Goal: Browse casually: Explore the website without a specific task or goal

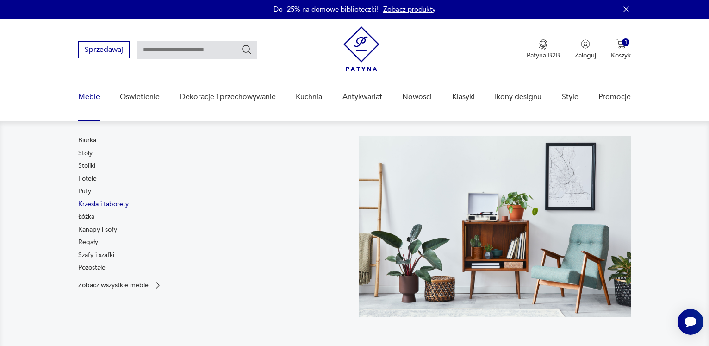
click at [95, 206] on link "Krzesła i taborety" at bounding box center [103, 203] width 50 height 9
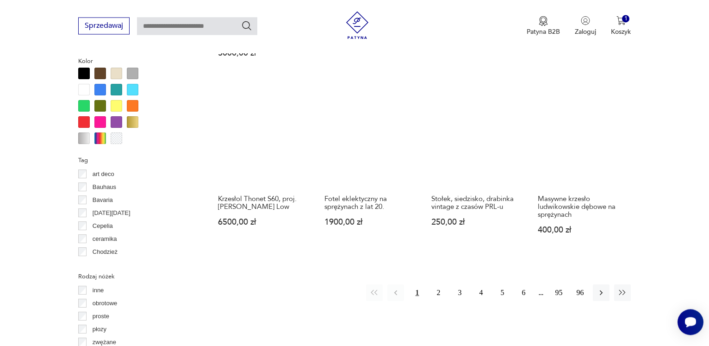
scroll to position [910, 0]
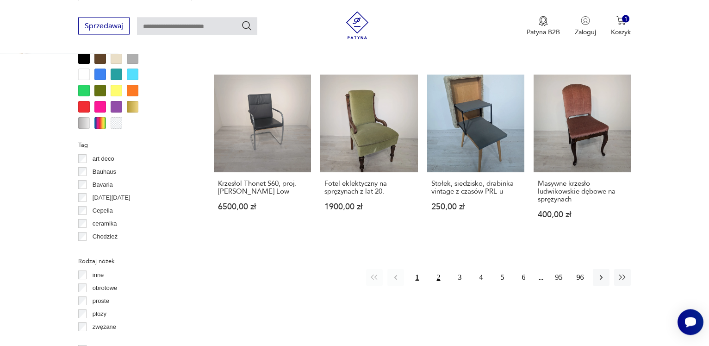
click at [440, 269] on button "2" at bounding box center [438, 277] width 17 height 17
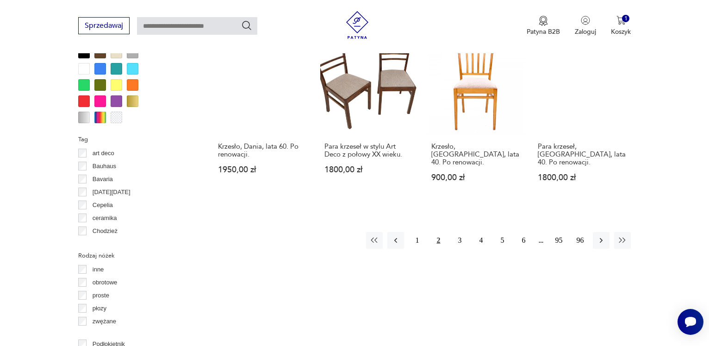
scroll to position [954, 0]
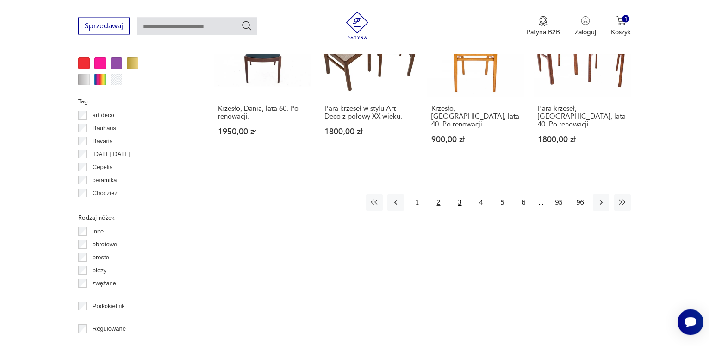
click at [460, 194] on button "3" at bounding box center [459, 202] width 17 height 17
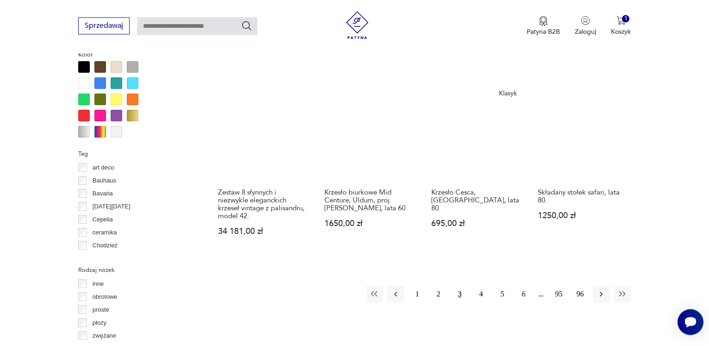
scroll to position [953, 0]
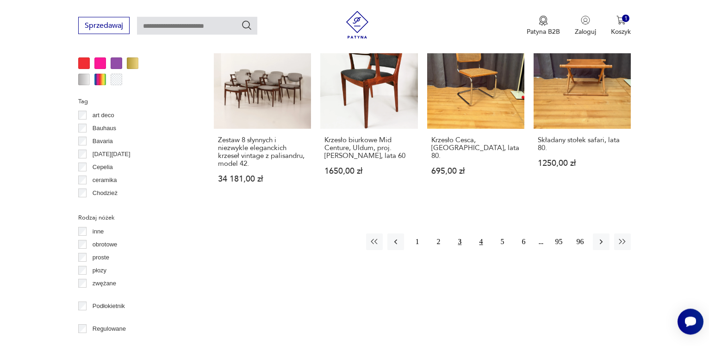
click at [482, 234] on button "4" at bounding box center [480, 242] width 17 height 17
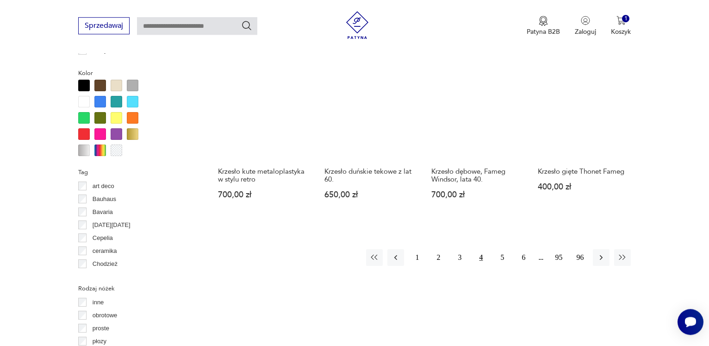
scroll to position [907, 0]
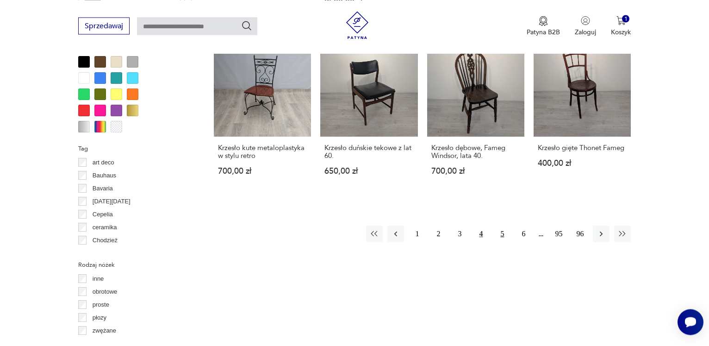
click at [502, 227] on button "5" at bounding box center [502, 233] width 17 height 17
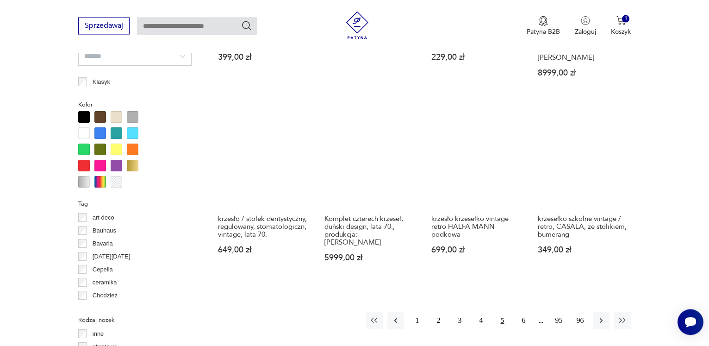
scroll to position [907, 0]
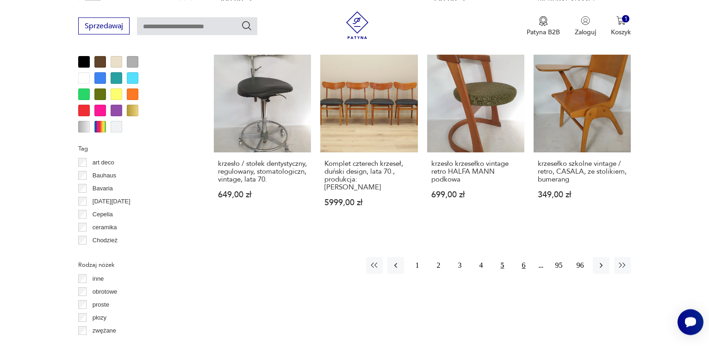
click at [522, 260] on button "6" at bounding box center [523, 265] width 17 height 17
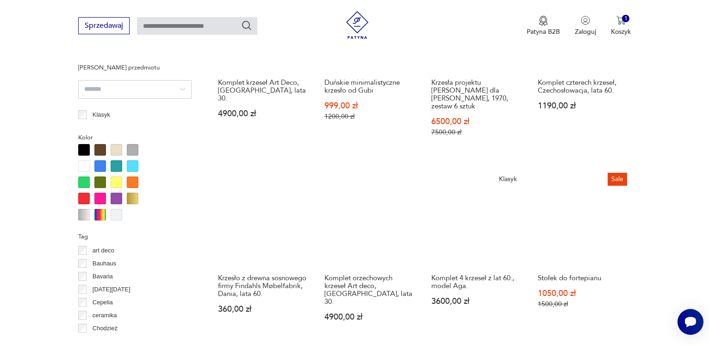
scroll to position [860, 0]
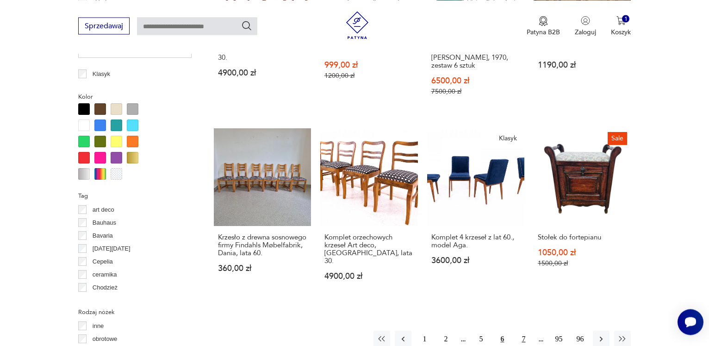
click at [521, 330] on button "7" at bounding box center [523, 338] width 17 height 17
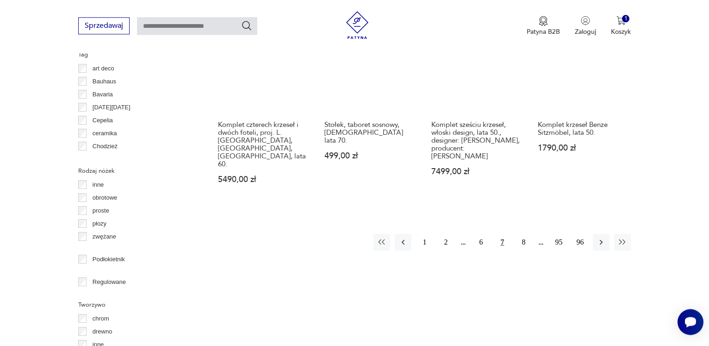
scroll to position [1001, 0]
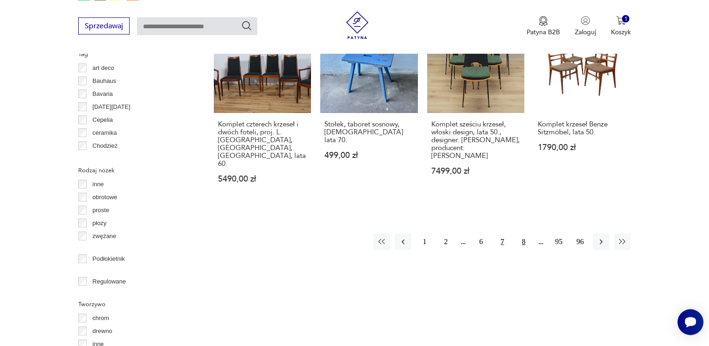
click at [523, 233] on button "8" at bounding box center [523, 241] width 17 height 17
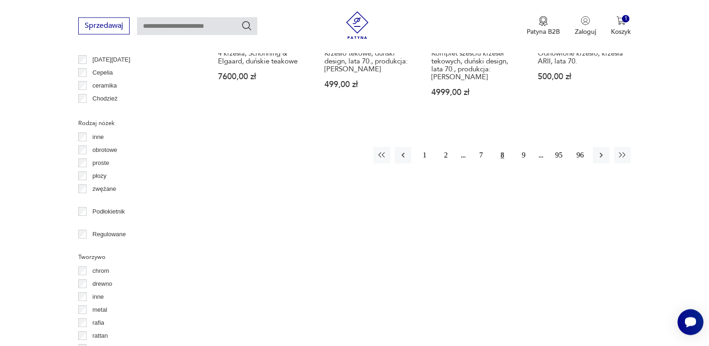
scroll to position [1096, 0]
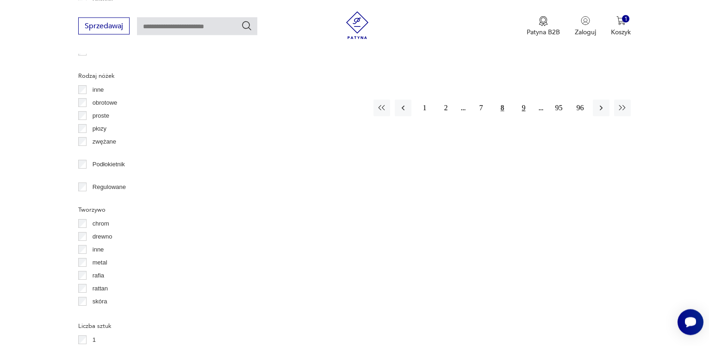
click at [524, 101] on button "9" at bounding box center [523, 107] width 17 height 17
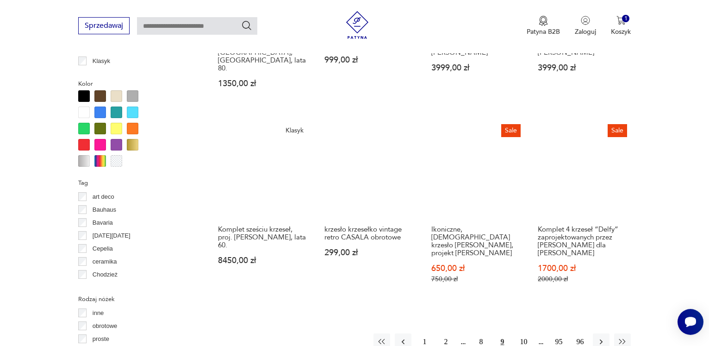
scroll to position [954, 0]
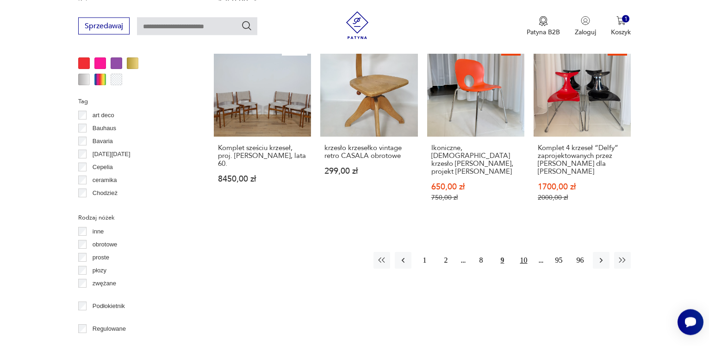
click at [523, 252] on button "10" at bounding box center [523, 260] width 17 height 17
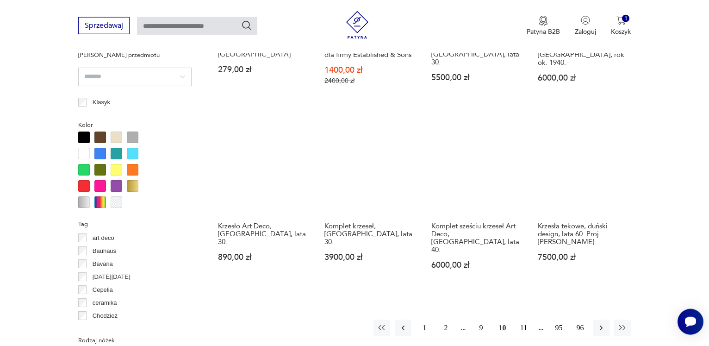
scroll to position [860, 0]
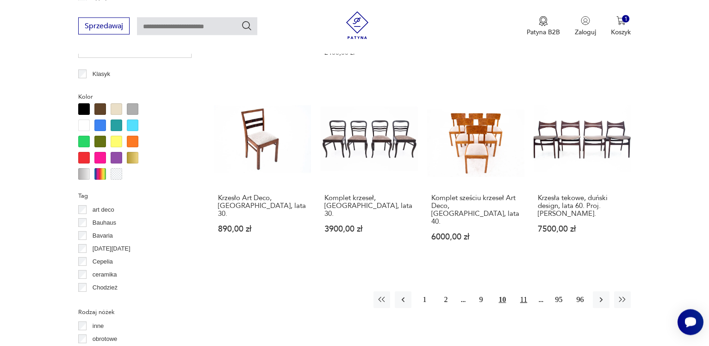
click at [522, 303] on button "11" at bounding box center [523, 299] width 17 height 17
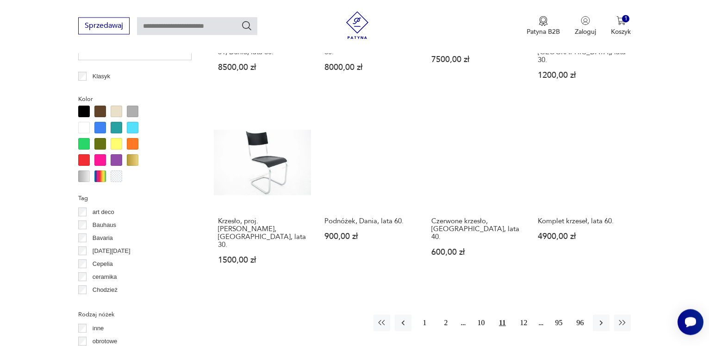
scroll to position [907, 0]
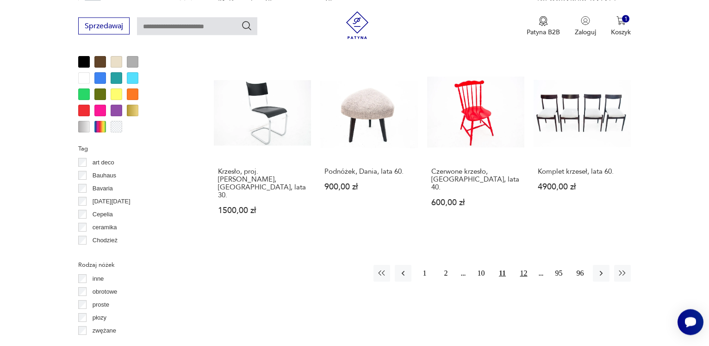
click at [526, 265] on button "12" at bounding box center [523, 273] width 17 height 17
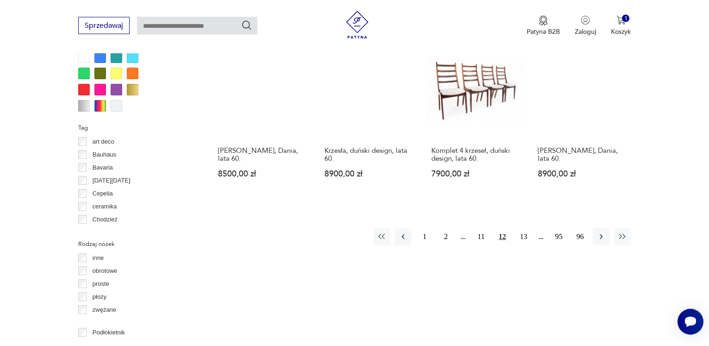
scroll to position [954, 0]
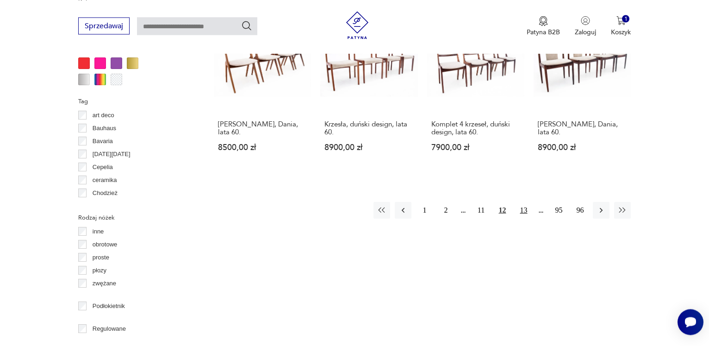
click at [529, 202] on button "13" at bounding box center [523, 210] width 17 height 17
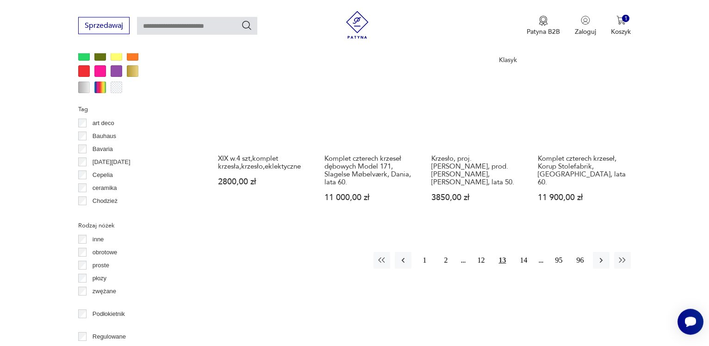
scroll to position [1001, 0]
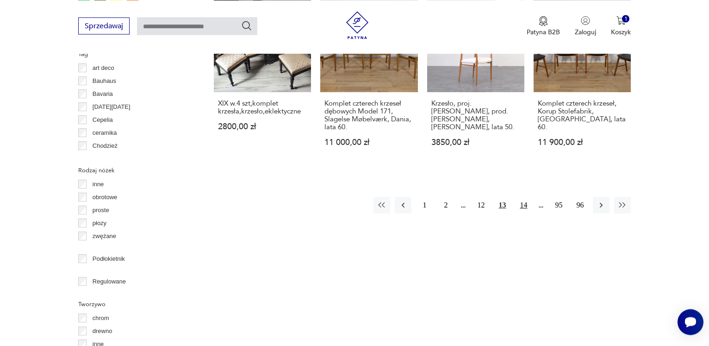
click at [528, 197] on button "14" at bounding box center [523, 205] width 17 height 17
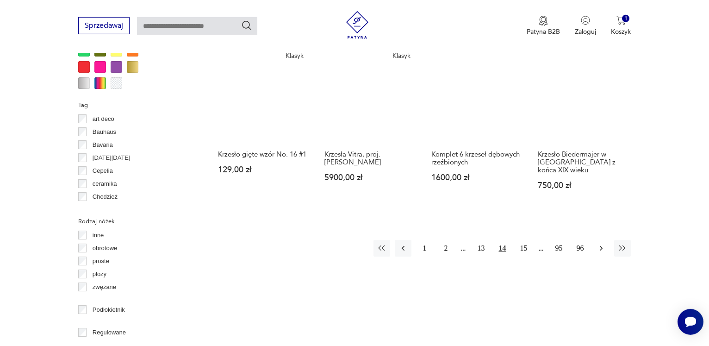
scroll to position [1001, 0]
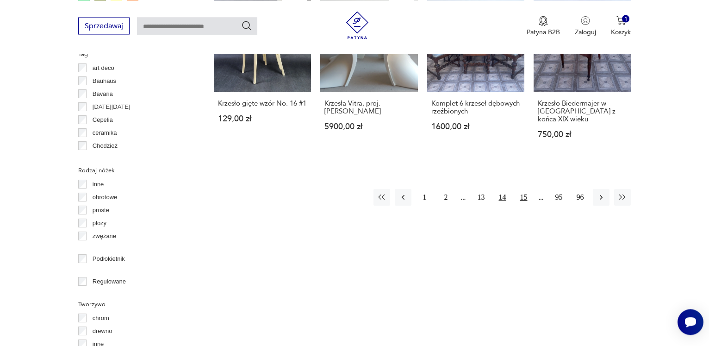
click at [525, 189] on button "15" at bounding box center [523, 197] width 17 height 17
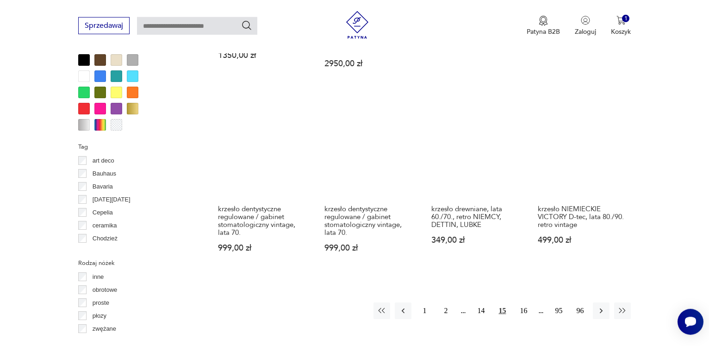
scroll to position [954, 0]
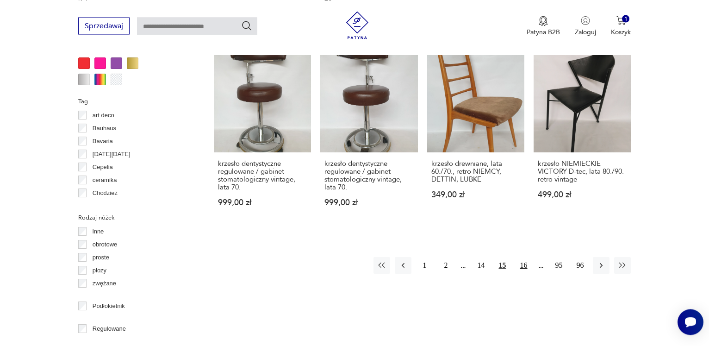
click at [527, 257] on button "16" at bounding box center [523, 265] width 17 height 17
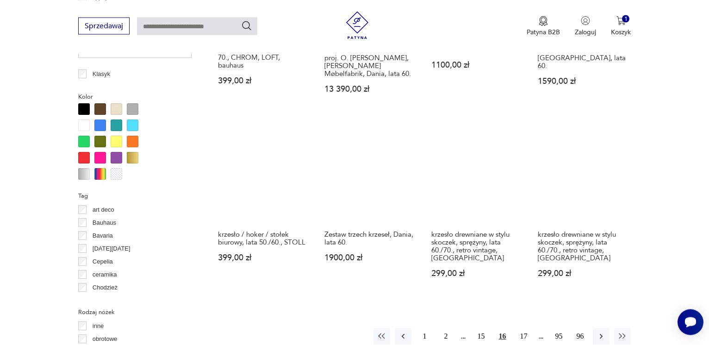
scroll to position [954, 0]
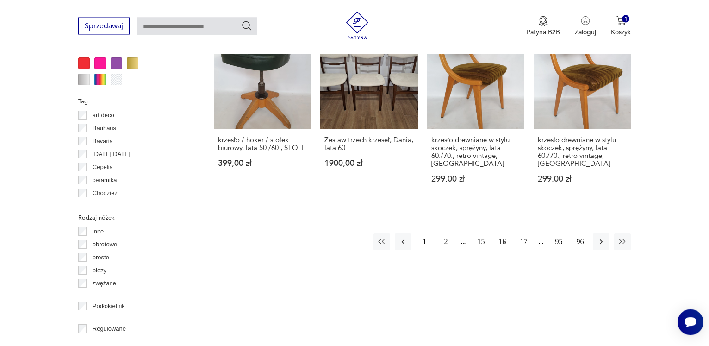
click at [525, 236] on button "17" at bounding box center [523, 241] width 17 height 17
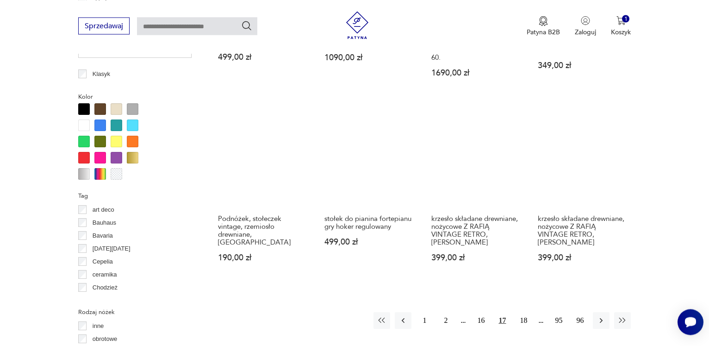
scroll to position [1001, 0]
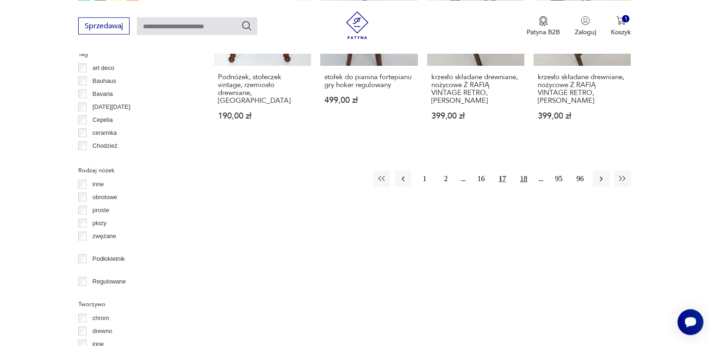
click at [529, 174] on button "18" at bounding box center [523, 178] width 17 height 17
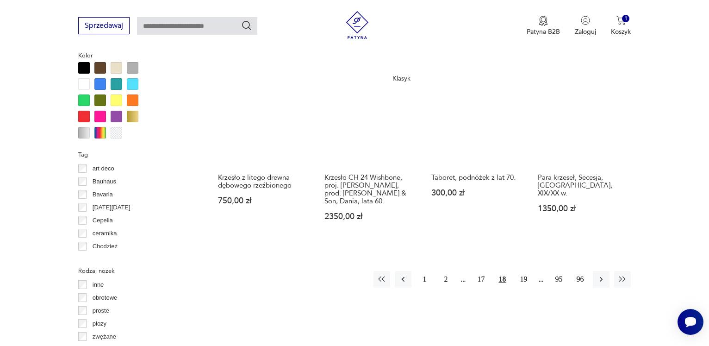
scroll to position [954, 0]
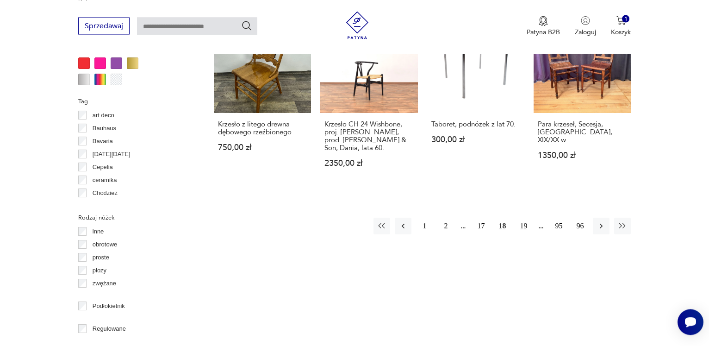
click at [527, 217] on button "19" at bounding box center [523, 225] width 17 height 17
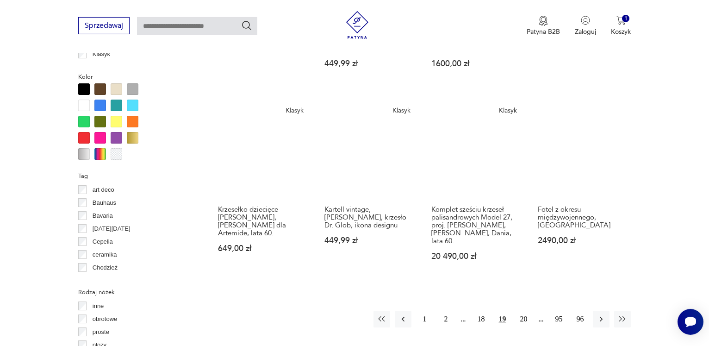
scroll to position [907, 0]
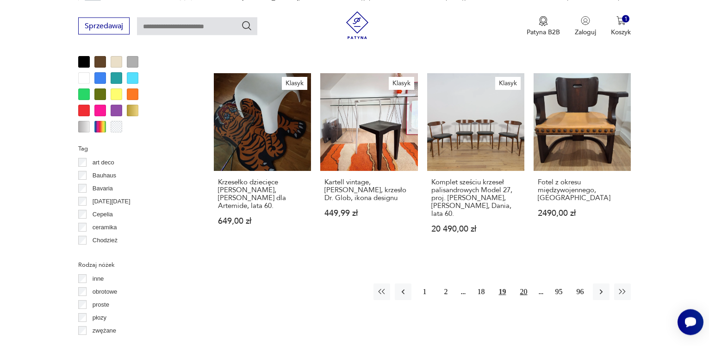
click at [523, 283] on button "20" at bounding box center [523, 291] width 17 height 17
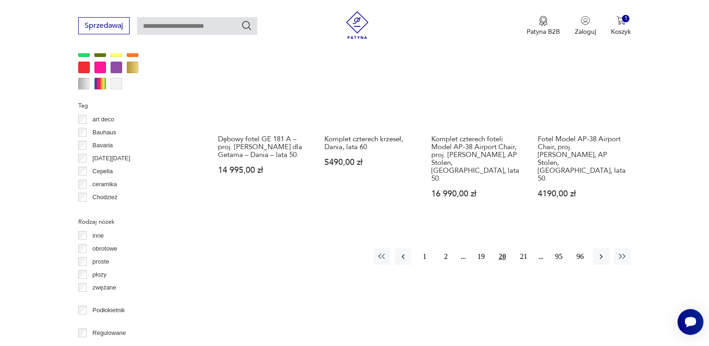
scroll to position [954, 0]
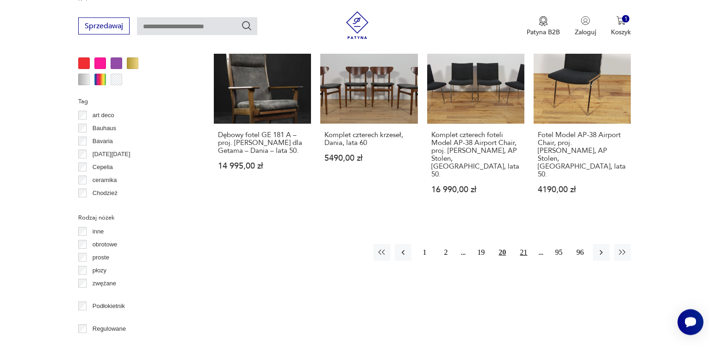
click at [522, 244] on button "21" at bounding box center [523, 252] width 17 height 17
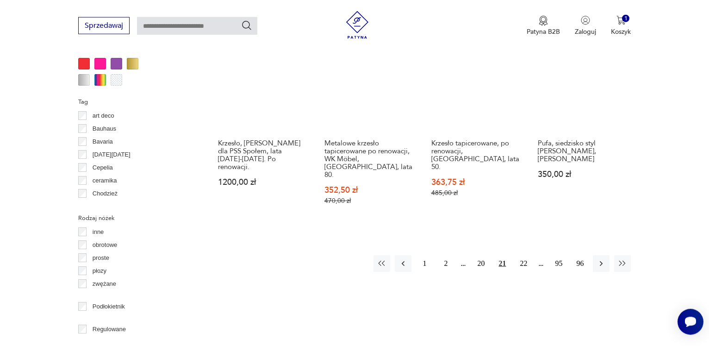
scroll to position [954, 0]
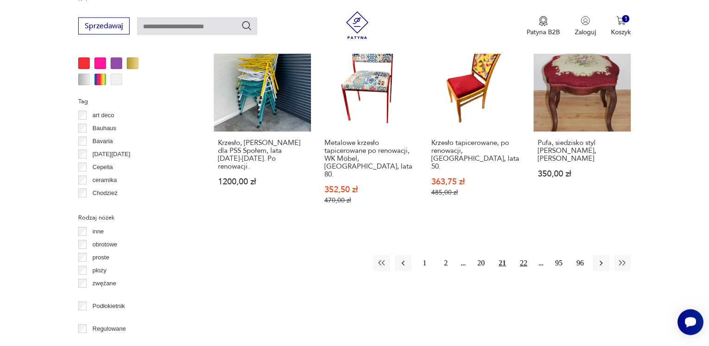
click at [521, 254] on button "22" at bounding box center [523, 262] width 17 height 17
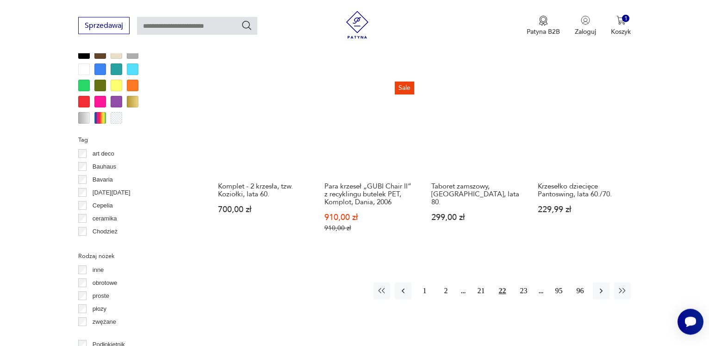
scroll to position [954, 0]
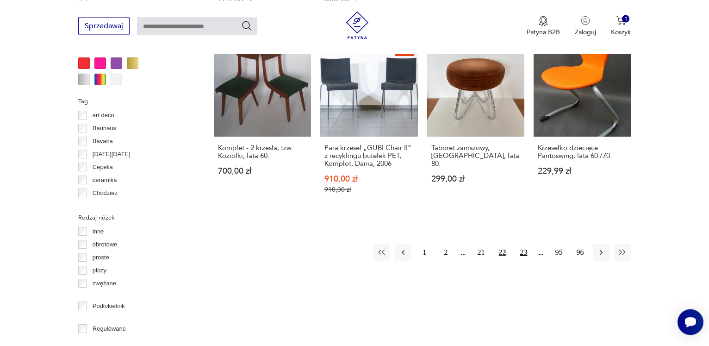
click at [524, 244] on button "23" at bounding box center [523, 252] width 17 height 17
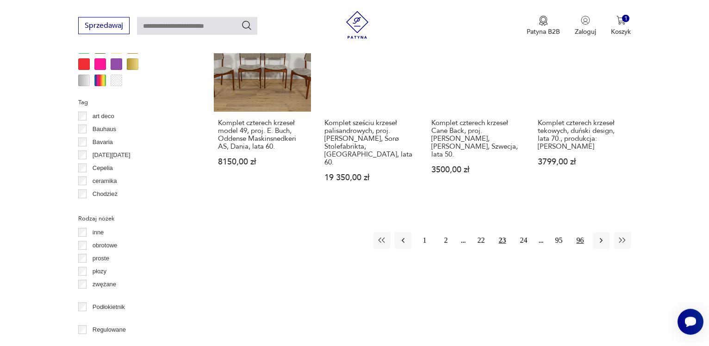
scroll to position [954, 0]
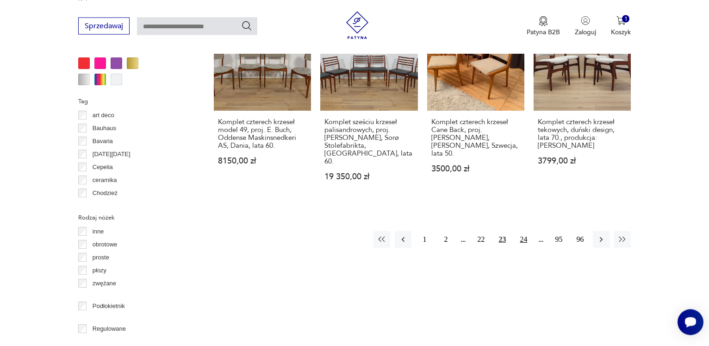
click at [526, 231] on button "24" at bounding box center [523, 239] width 17 height 17
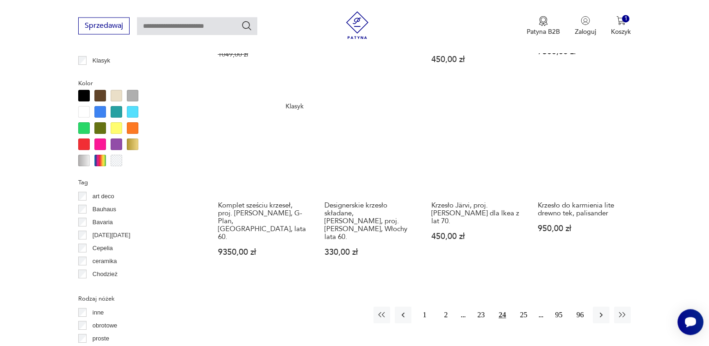
scroll to position [907, 0]
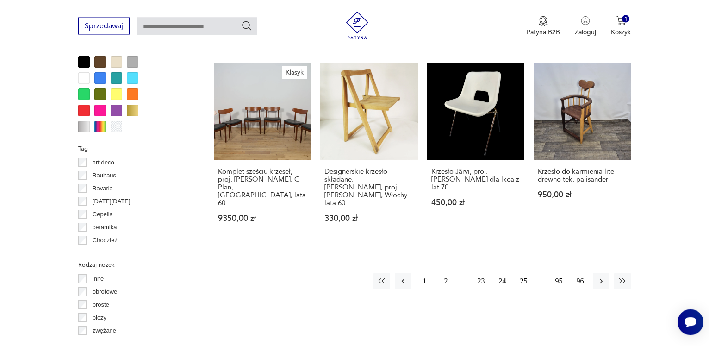
click at [523, 272] on button "25" at bounding box center [523, 280] width 17 height 17
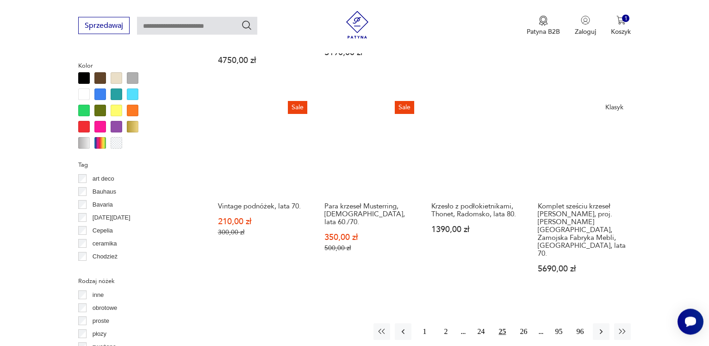
scroll to position [954, 0]
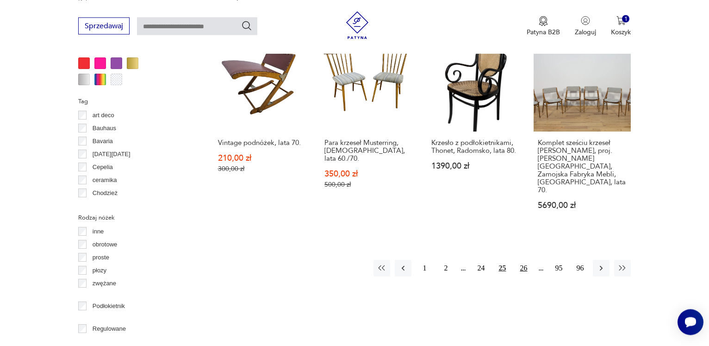
click at [524, 260] on button "26" at bounding box center [523, 268] width 17 height 17
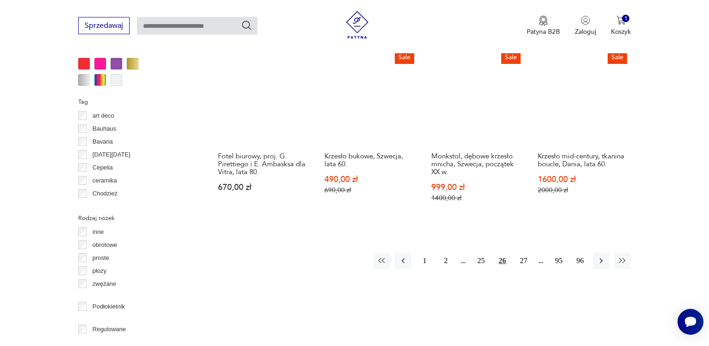
scroll to position [954, 0]
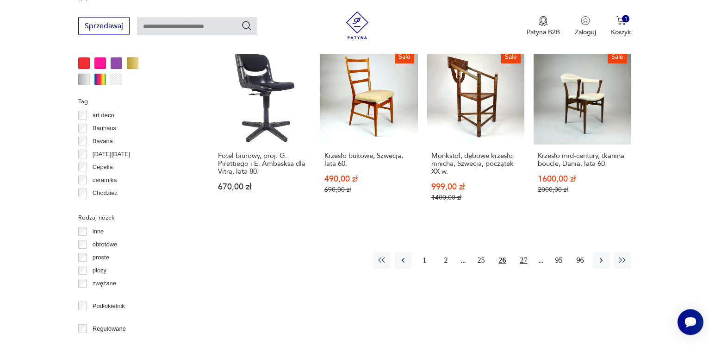
click at [522, 252] on button "27" at bounding box center [523, 260] width 17 height 17
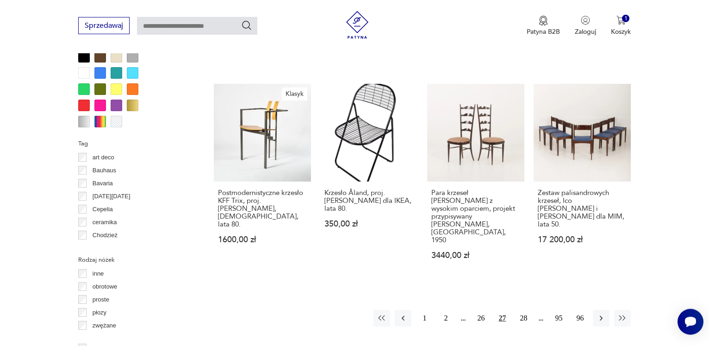
scroll to position [954, 0]
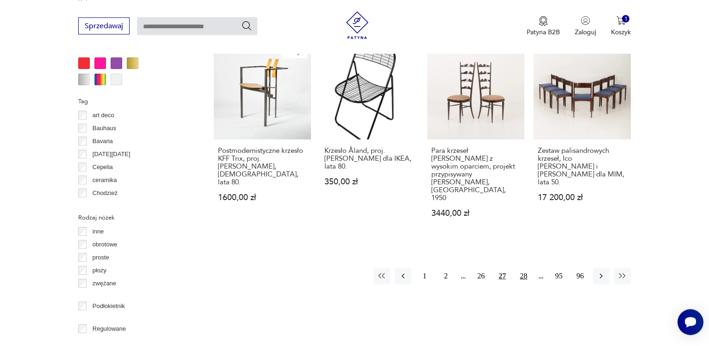
click at [528, 267] on button "28" at bounding box center [523, 275] width 17 height 17
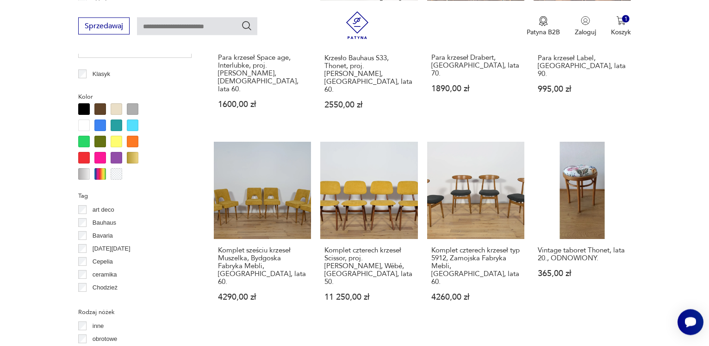
scroll to position [906, 0]
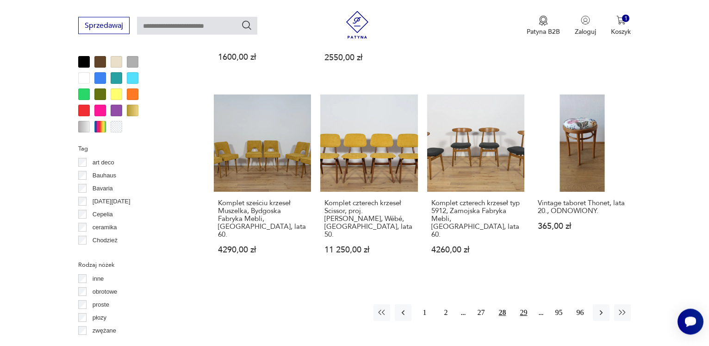
click at [524, 304] on button "29" at bounding box center [523, 312] width 17 height 17
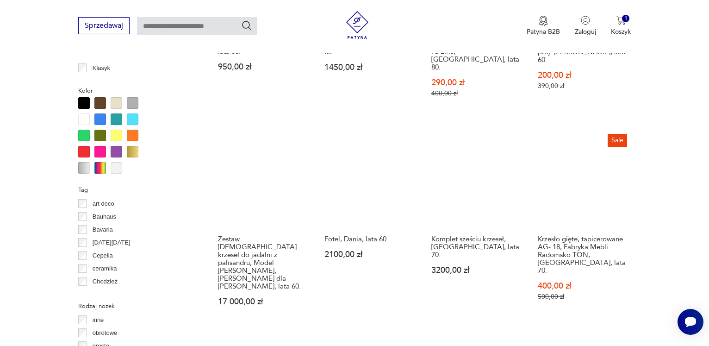
scroll to position [954, 0]
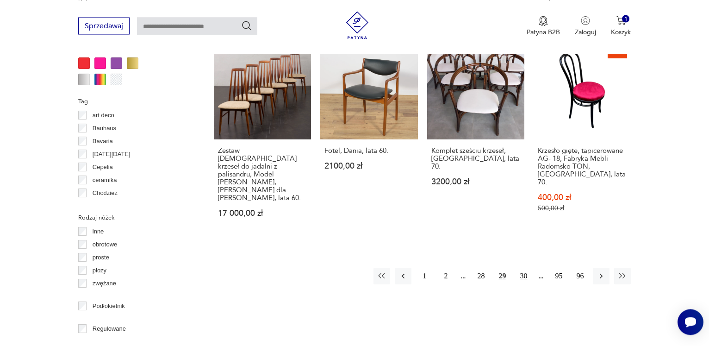
click at [520, 267] on button "30" at bounding box center [523, 275] width 17 height 17
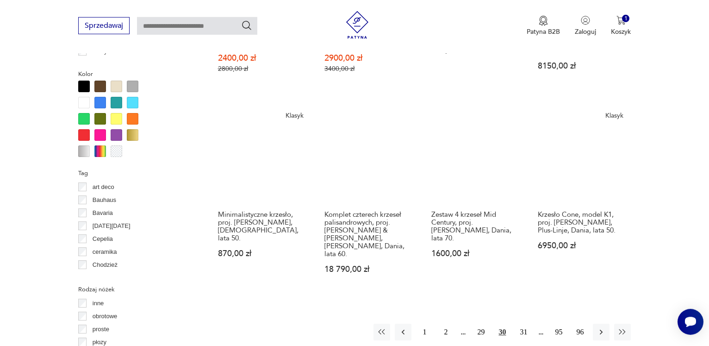
scroll to position [907, 0]
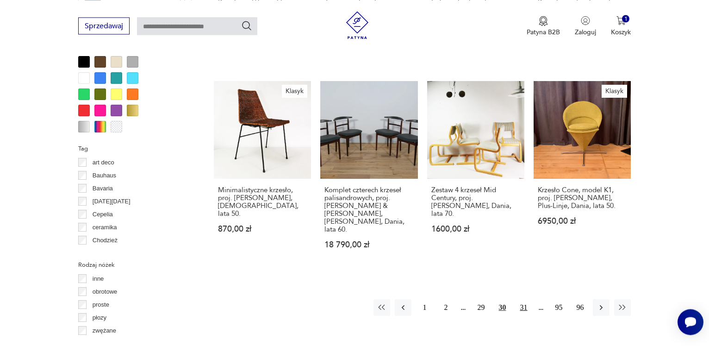
click at [525, 299] on button "31" at bounding box center [523, 307] width 17 height 17
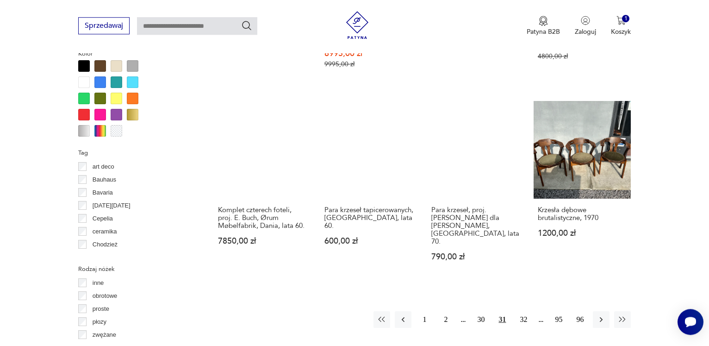
scroll to position [907, 0]
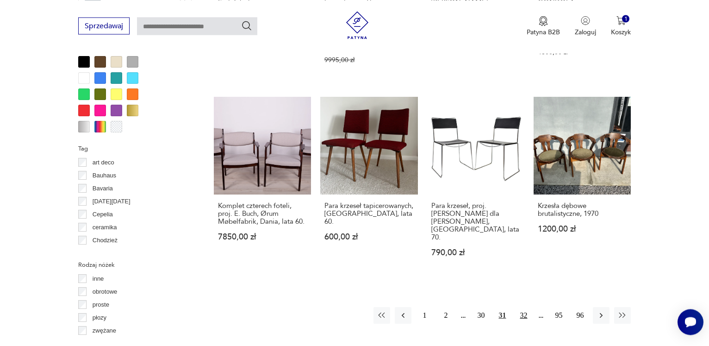
click at [529, 307] on button "32" at bounding box center [523, 315] width 17 height 17
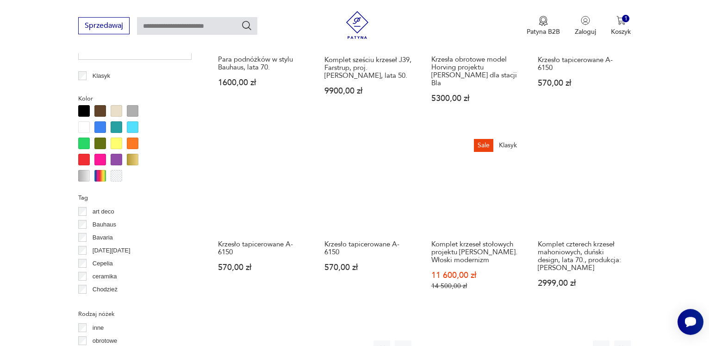
scroll to position [860, 0]
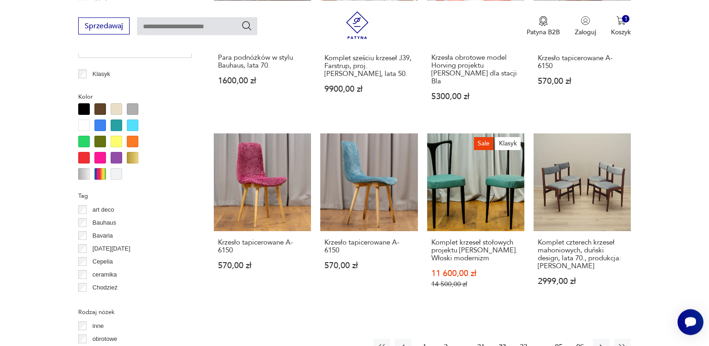
click at [524, 338] on button "33" at bounding box center [523, 346] width 17 height 17
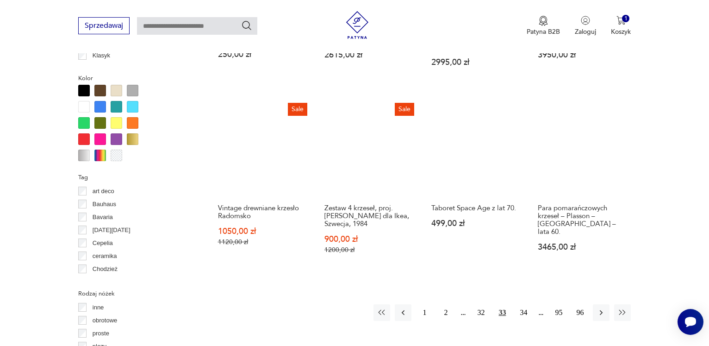
scroll to position [859, 0]
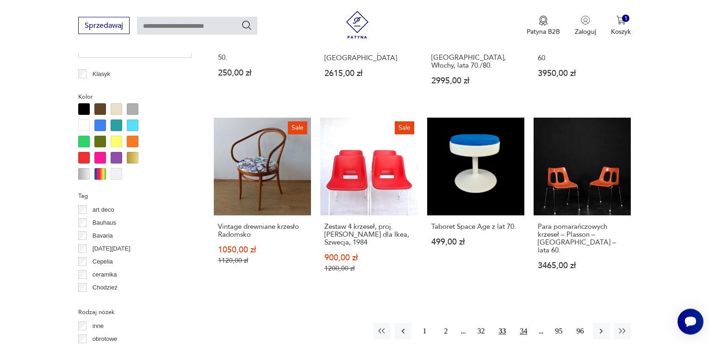
click at [522, 323] on button "34" at bounding box center [523, 331] width 17 height 17
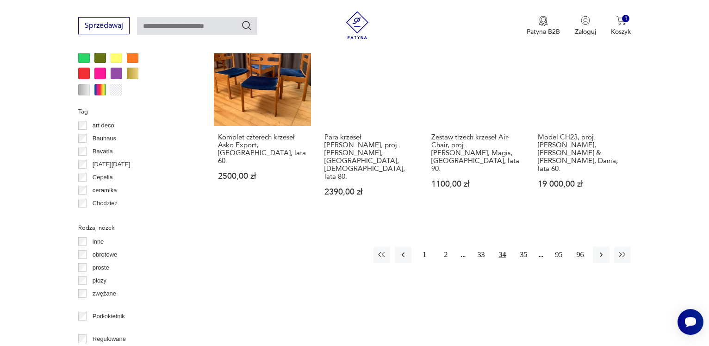
scroll to position [1001, 0]
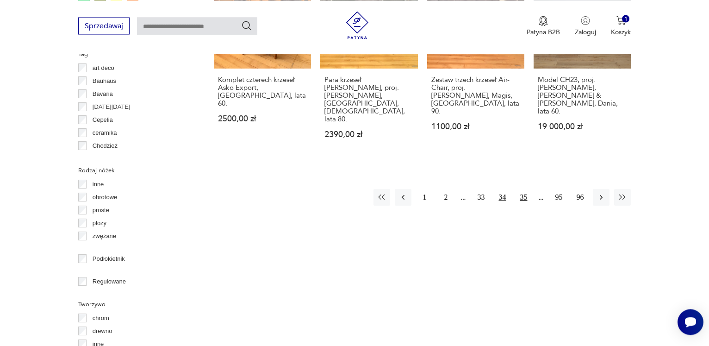
click at [525, 189] on button "35" at bounding box center [523, 197] width 17 height 17
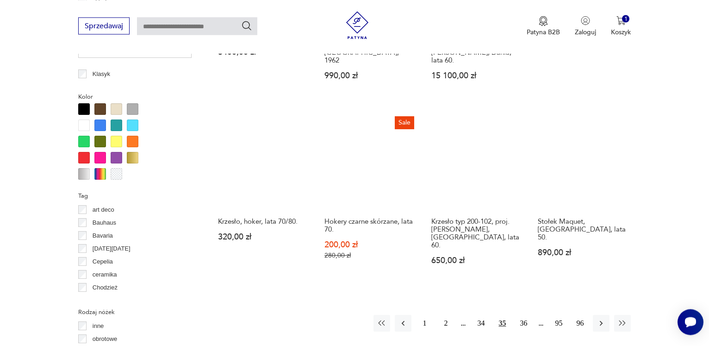
scroll to position [954, 0]
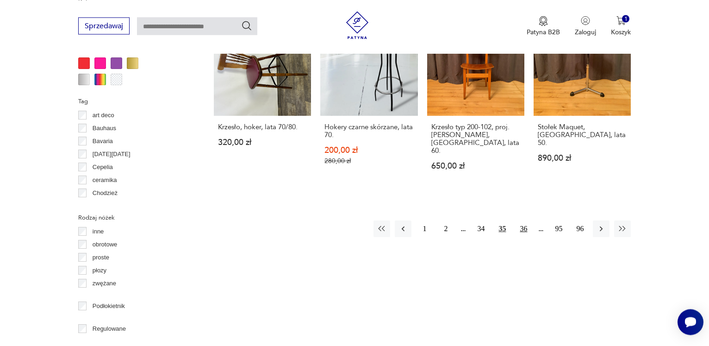
click at [525, 220] on button "36" at bounding box center [523, 228] width 17 height 17
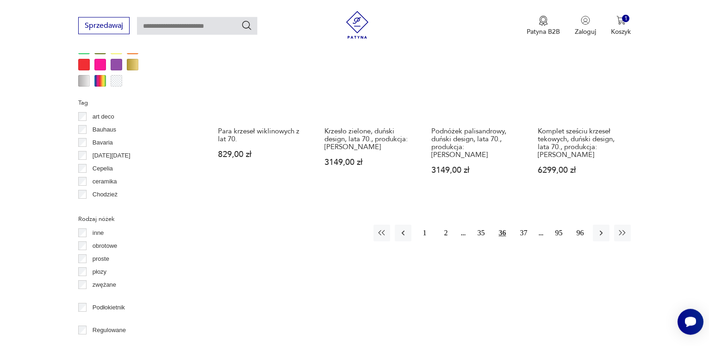
scroll to position [954, 0]
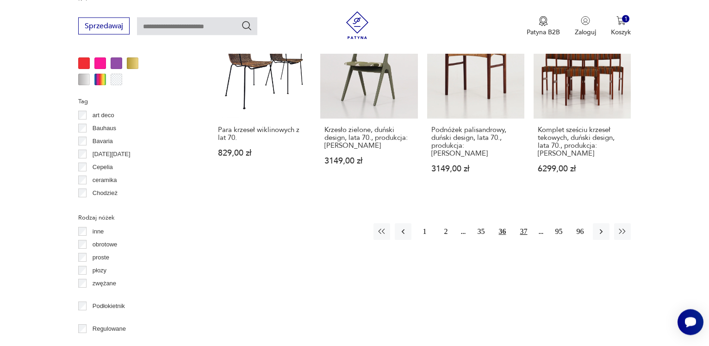
click at [529, 223] on button "37" at bounding box center [523, 231] width 17 height 17
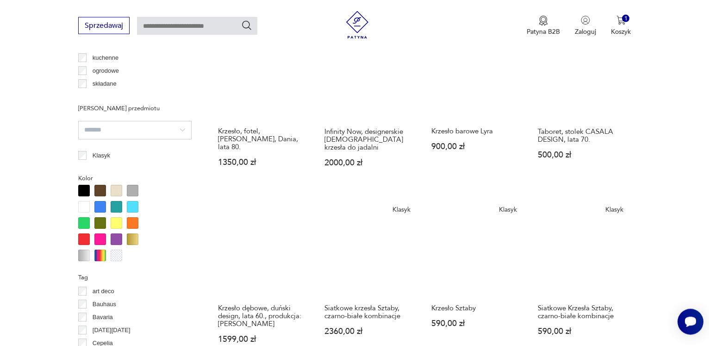
scroll to position [860, 0]
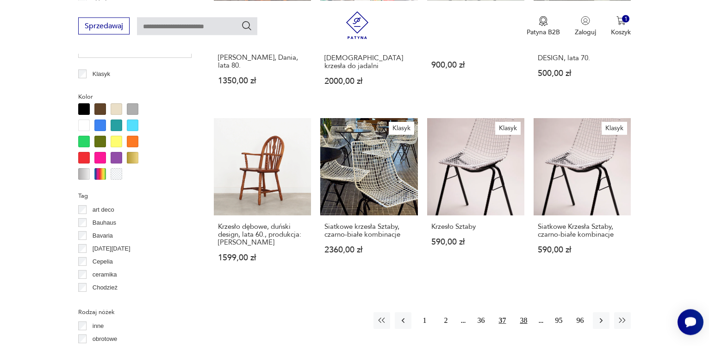
click at [520, 312] on button "38" at bounding box center [523, 320] width 17 height 17
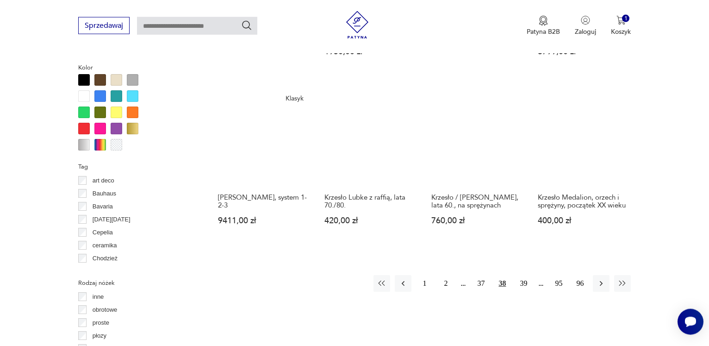
scroll to position [859, 0]
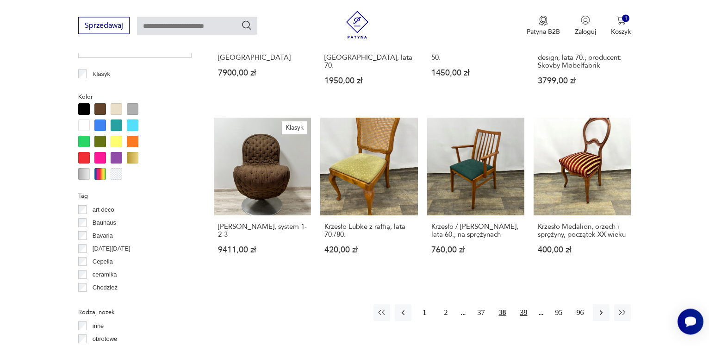
click at [523, 310] on button "39" at bounding box center [523, 312] width 17 height 17
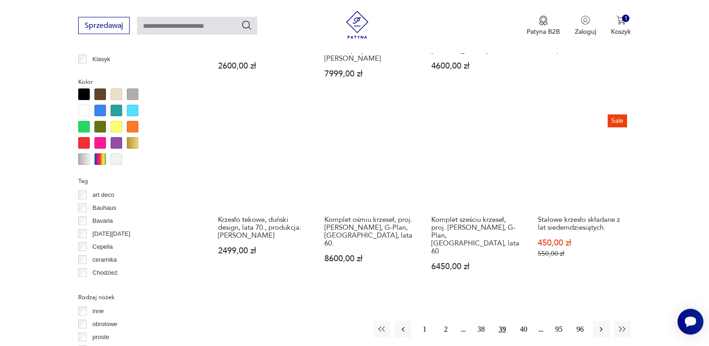
scroll to position [954, 0]
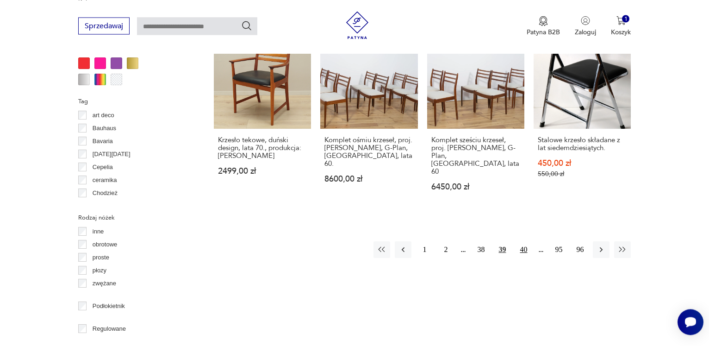
click at [517, 241] on button "40" at bounding box center [523, 249] width 17 height 17
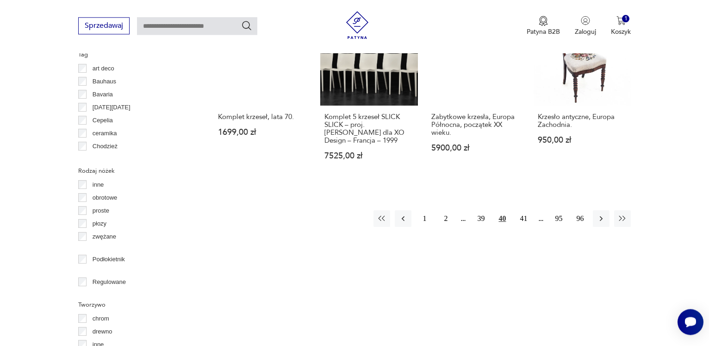
scroll to position [1001, 0]
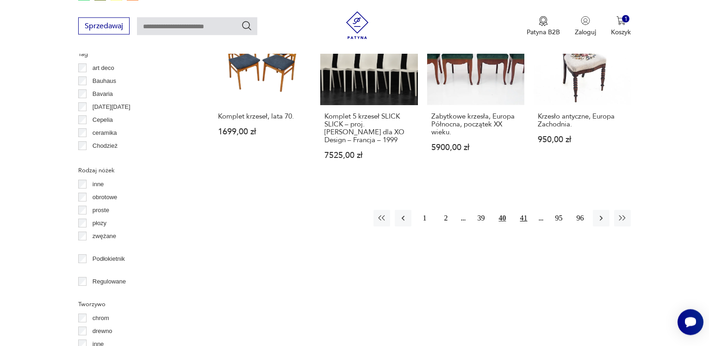
click at [529, 210] on button "41" at bounding box center [523, 218] width 17 height 17
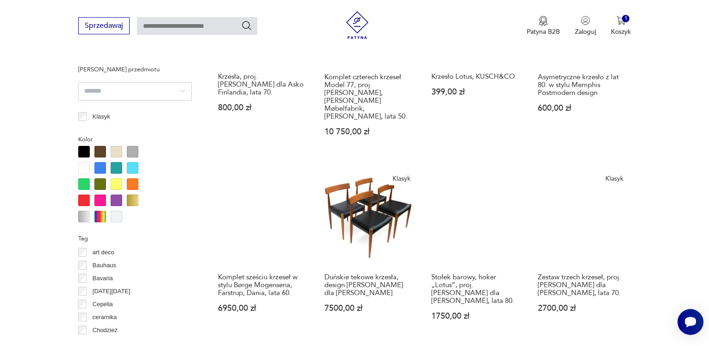
scroll to position [860, 0]
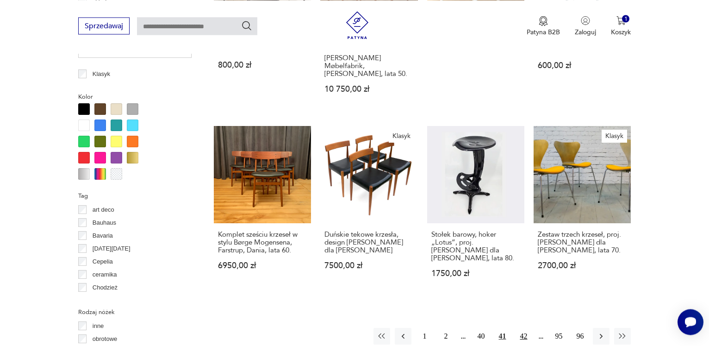
click at [526, 328] on button "42" at bounding box center [523, 336] width 17 height 17
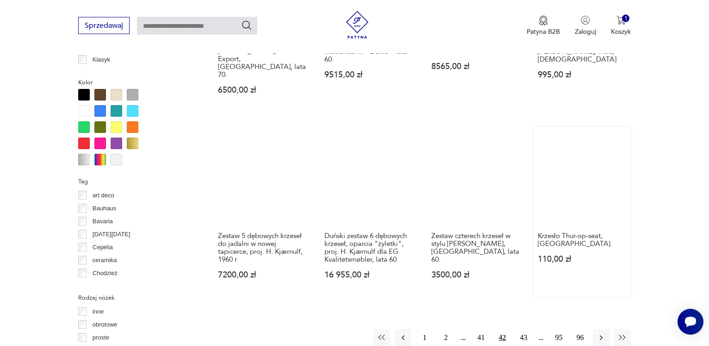
scroll to position [954, 0]
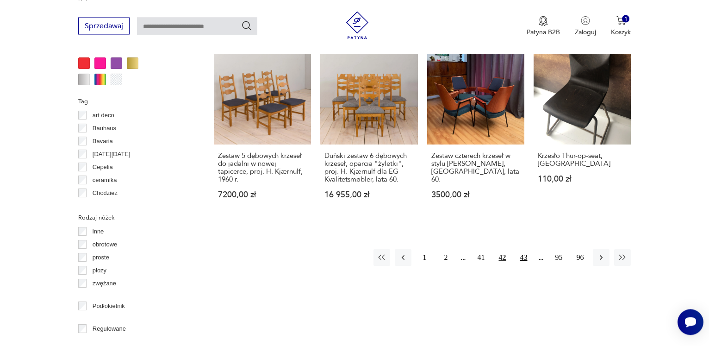
click at [522, 249] on button "43" at bounding box center [523, 257] width 17 height 17
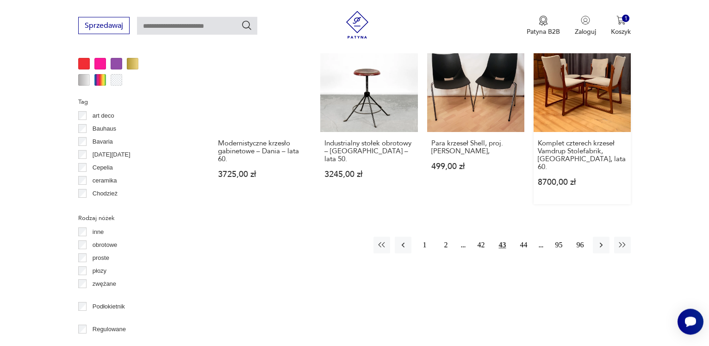
scroll to position [954, 0]
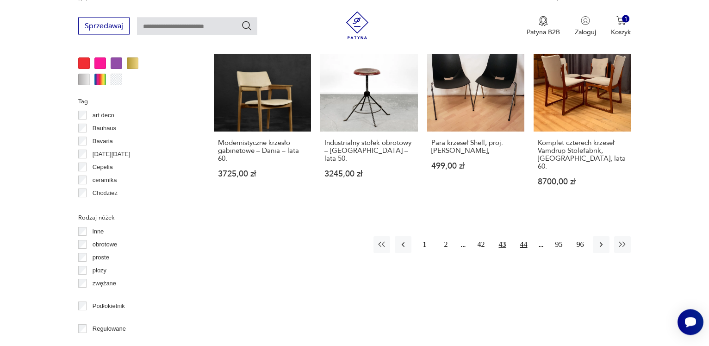
click at [527, 236] on button "44" at bounding box center [523, 244] width 17 height 17
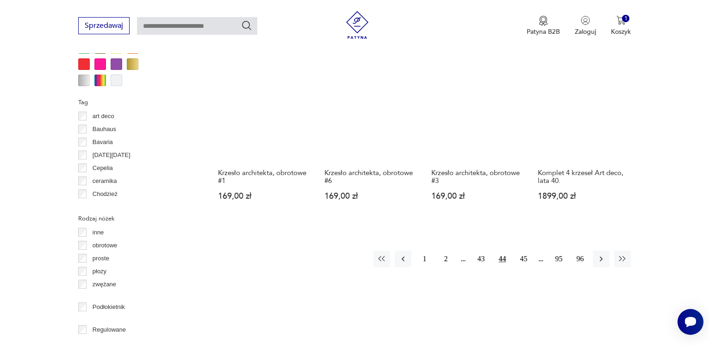
scroll to position [954, 0]
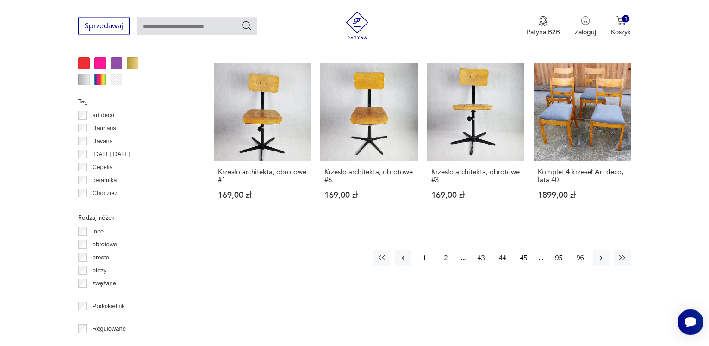
click at [527, 249] on button "45" at bounding box center [523, 257] width 17 height 17
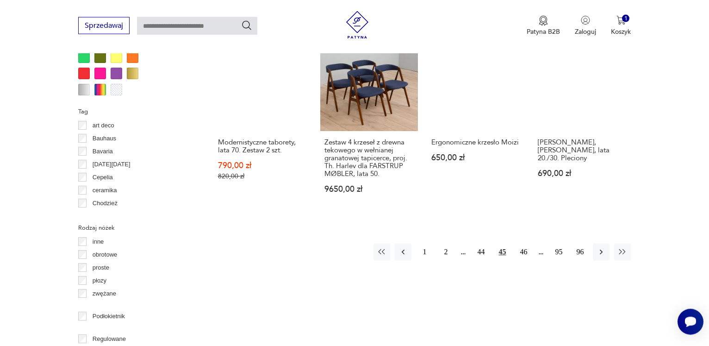
scroll to position [954, 0]
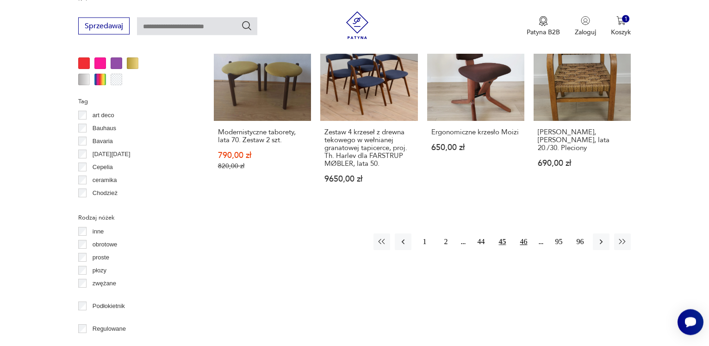
click at [520, 233] on button "46" at bounding box center [523, 241] width 17 height 17
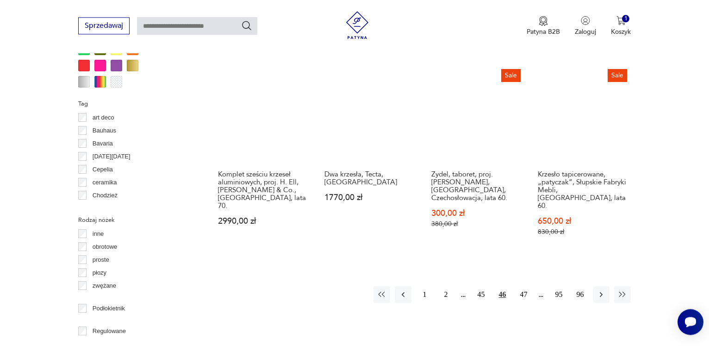
scroll to position [954, 0]
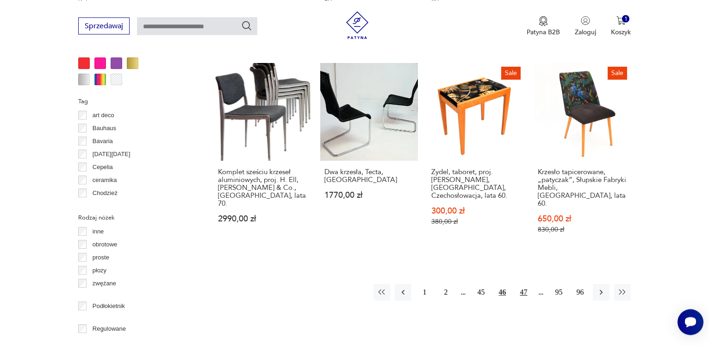
click at [522, 284] on button "47" at bounding box center [523, 292] width 17 height 17
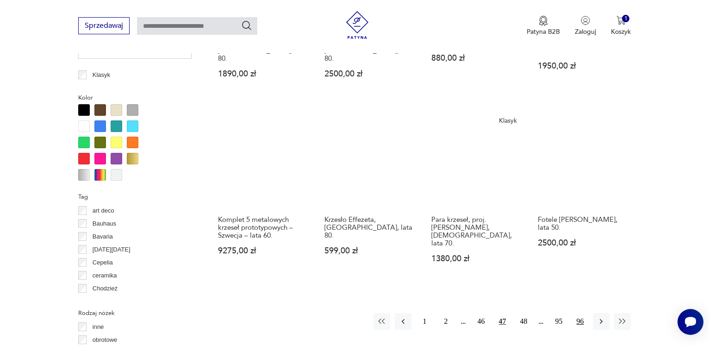
scroll to position [907, 0]
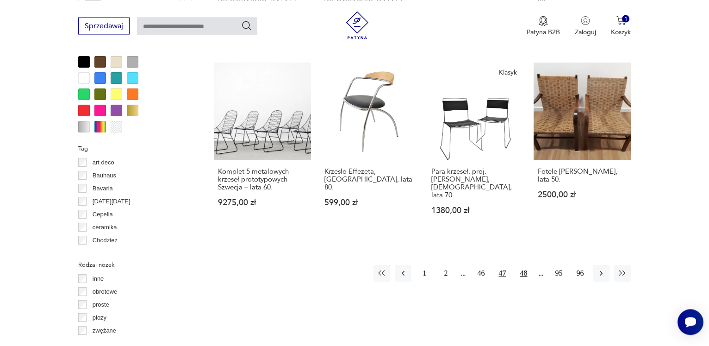
click at [526, 265] on button "48" at bounding box center [523, 273] width 17 height 17
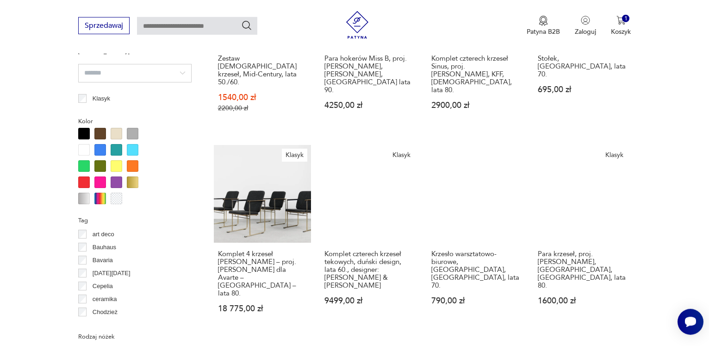
scroll to position [860, 0]
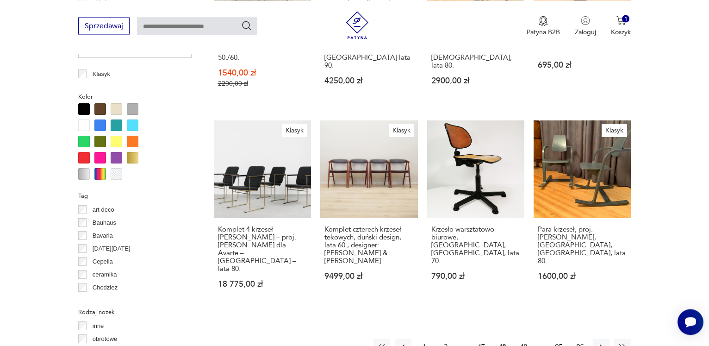
click at [521, 338] on button "49" at bounding box center [523, 346] width 17 height 17
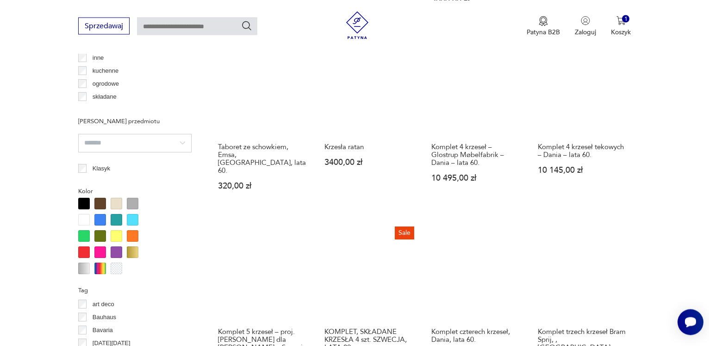
scroll to position [907, 0]
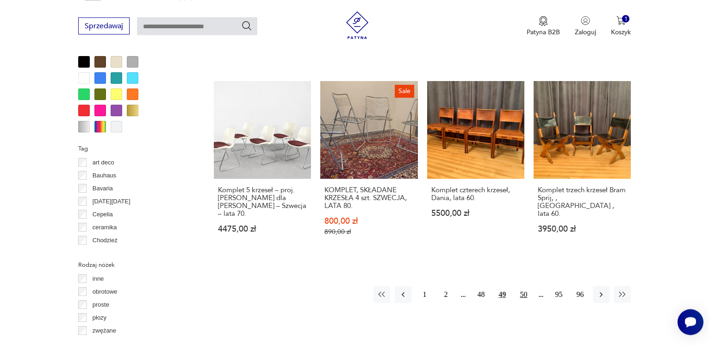
click at [525, 286] on button "50" at bounding box center [523, 294] width 17 height 17
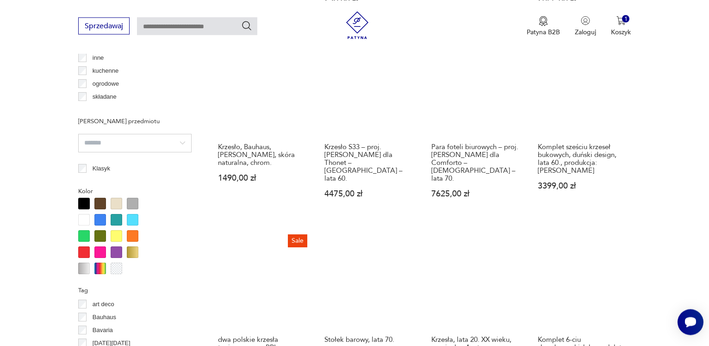
scroll to position [907, 0]
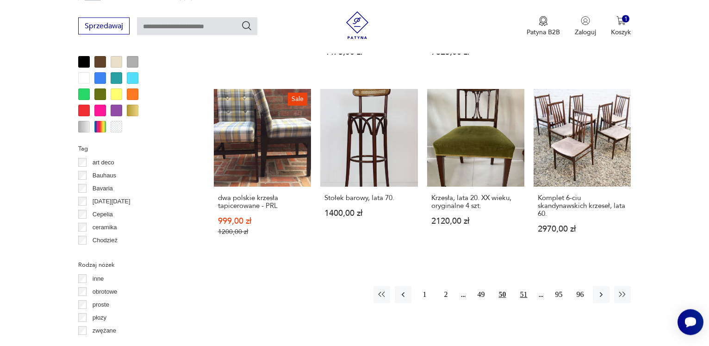
click at [523, 286] on button "51" at bounding box center [523, 294] width 17 height 17
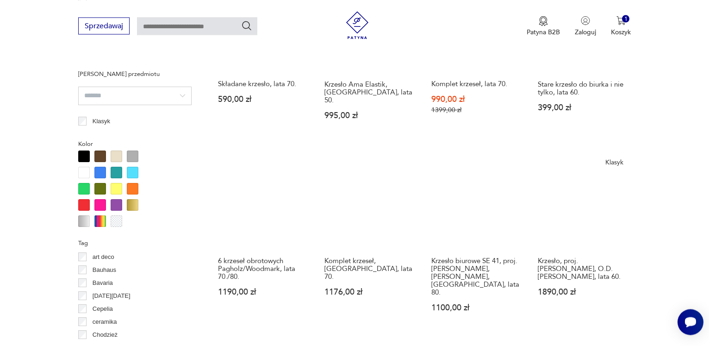
scroll to position [954, 0]
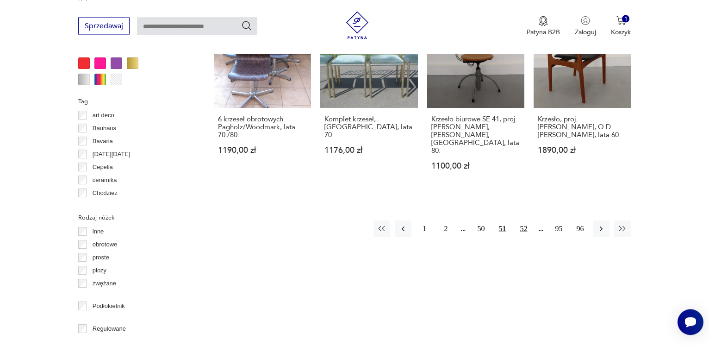
click at [520, 220] on button "52" at bounding box center [523, 228] width 17 height 17
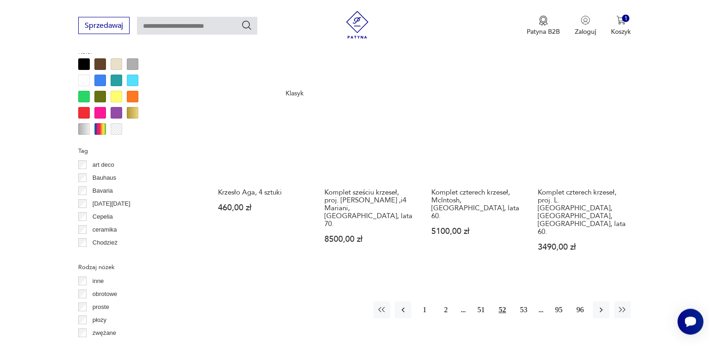
scroll to position [907, 0]
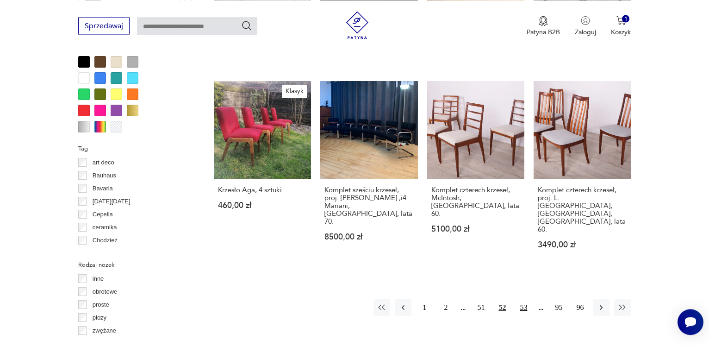
click at [526, 299] on button "53" at bounding box center [523, 307] width 17 height 17
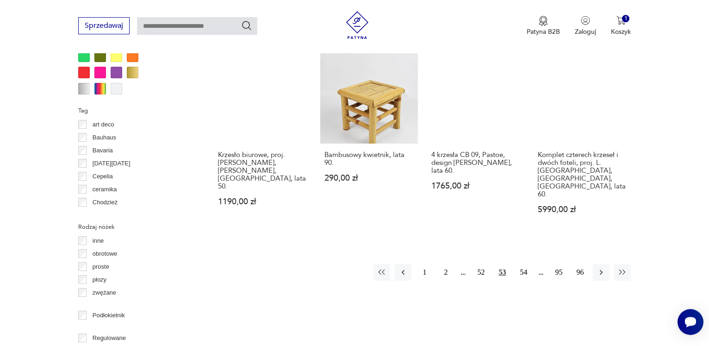
scroll to position [1001, 0]
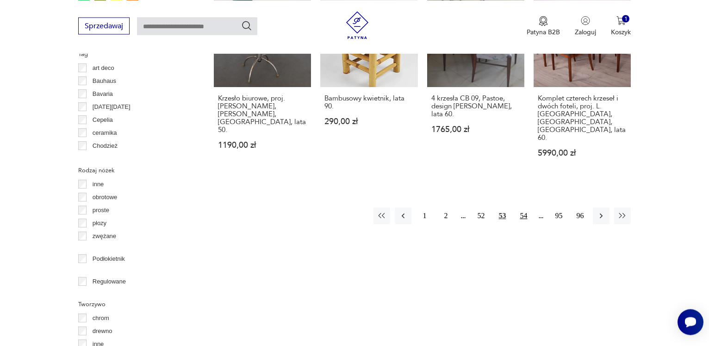
click at [527, 207] on button "54" at bounding box center [523, 215] width 17 height 17
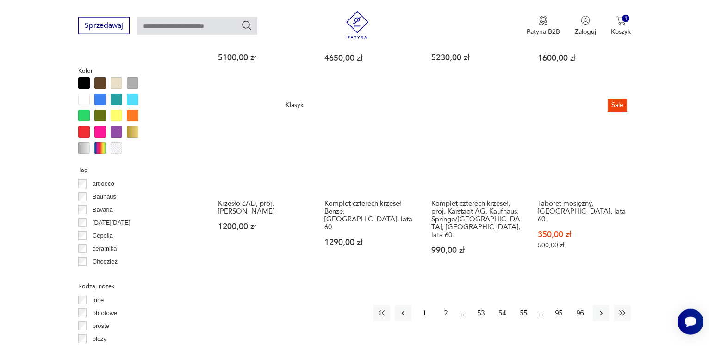
scroll to position [907, 0]
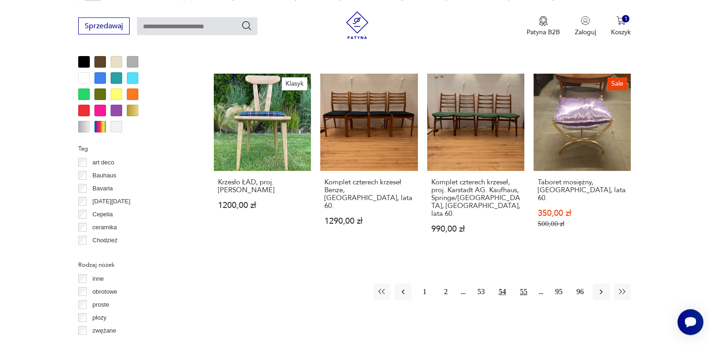
click at [526, 283] on button "55" at bounding box center [523, 291] width 17 height 17
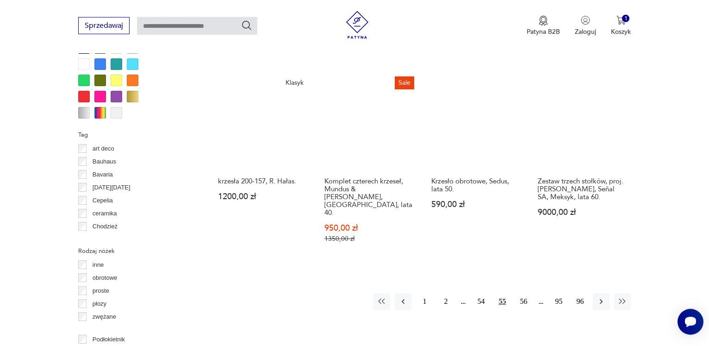
scroll to position [954, 0]
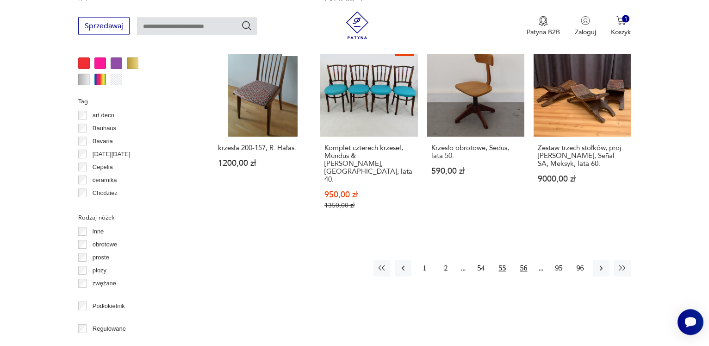
click at [525, 260] on button "56" at bounding box center [523, 268] width 17 height 17
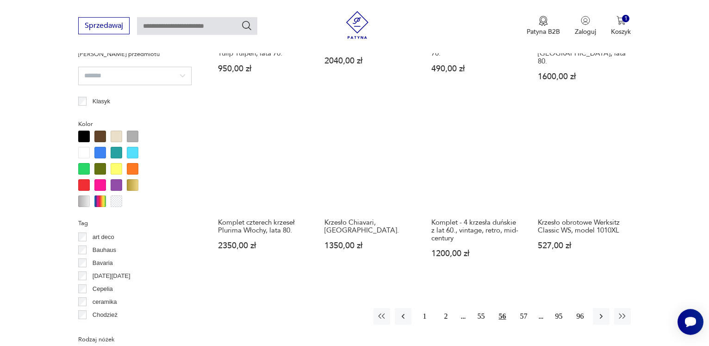
scroll to position [907, 0]
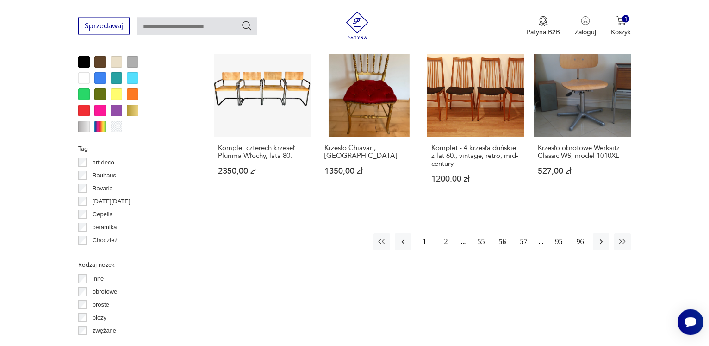
click at [522, 233] on button "57" at bounding box center [523, 241] width 17 height 17
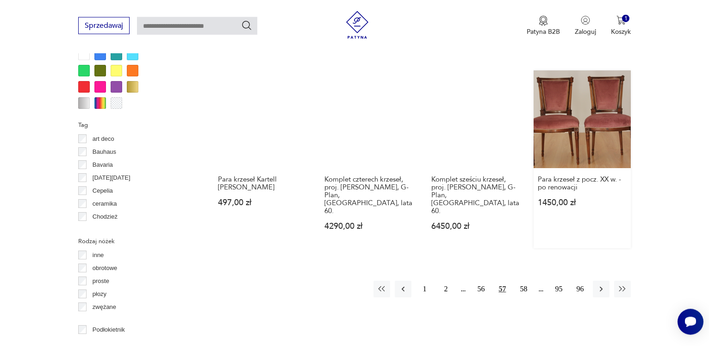
scroll to position [954, 0]
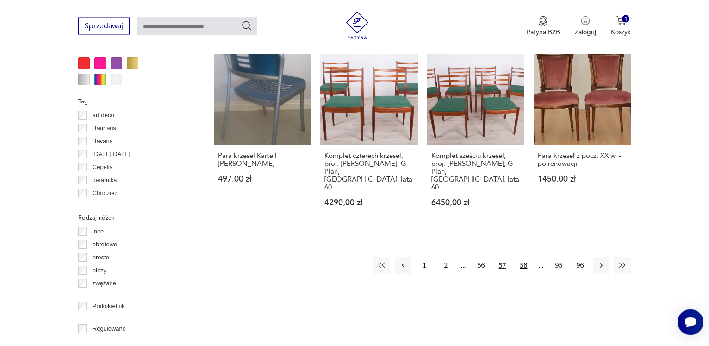
click at [527, 257] on button "58" at bounding box center [523, 265] width 17 height 17
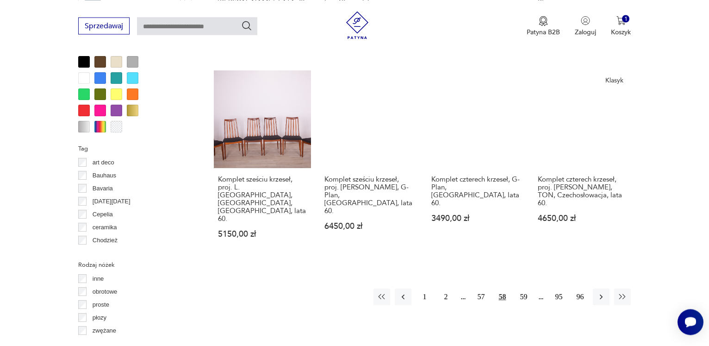
scroll to position [906, 0]
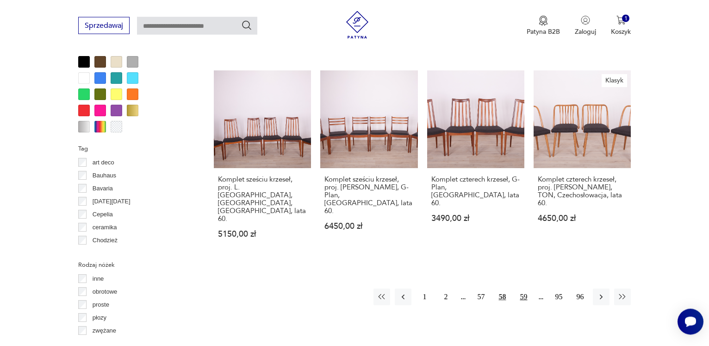
click at [530, 289] on button "59" at bounding box center [523, 297] width 17 height 17
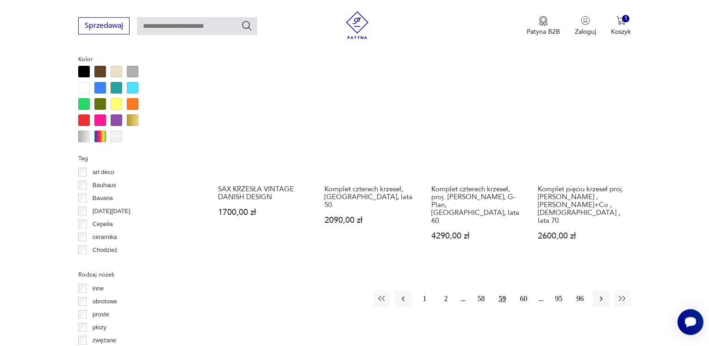
scroll to position [954, 0]
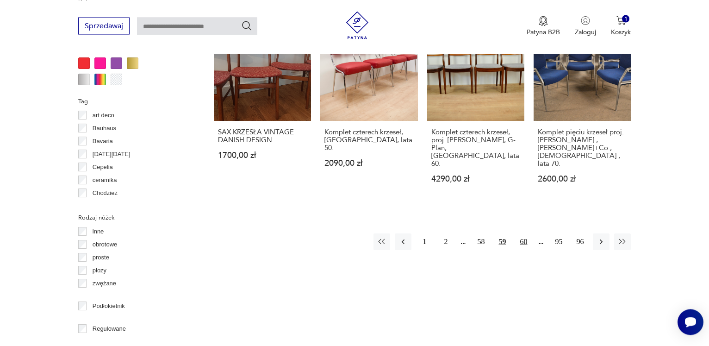
click at [524, 233] on button "60" at bounding box center [523, 241] width 17 height 17
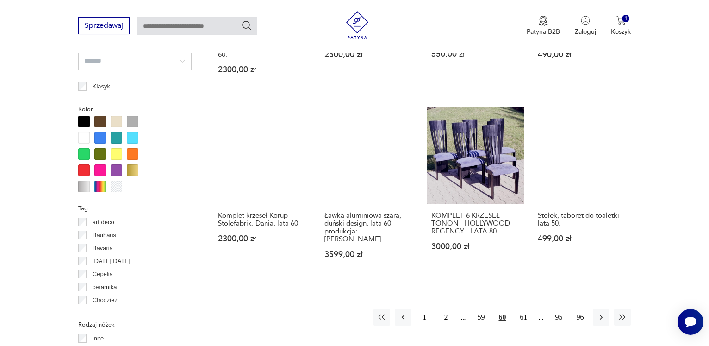
scroll to position [907, 0]
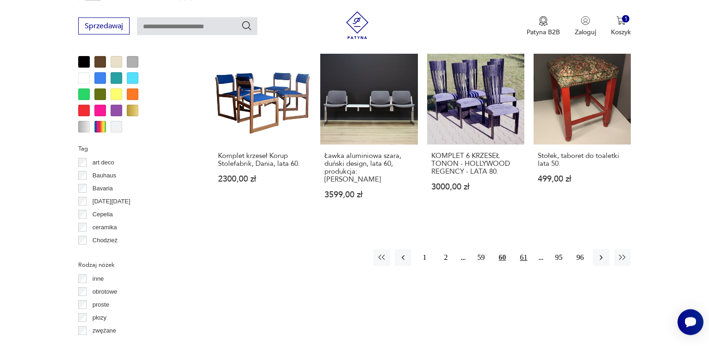
click at [525, 249] on button "61" at bounding box center [523, 257] width 17 height 17
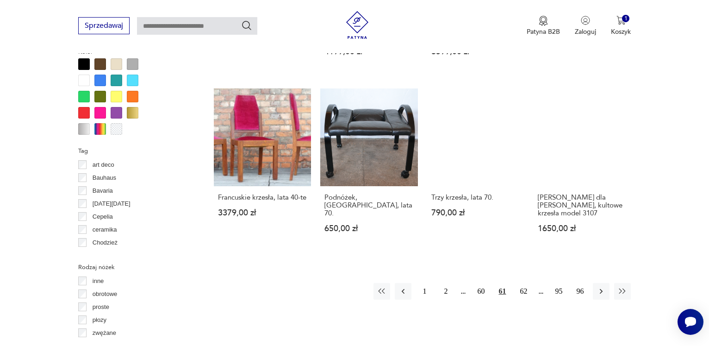
scroll to position [907, 0]
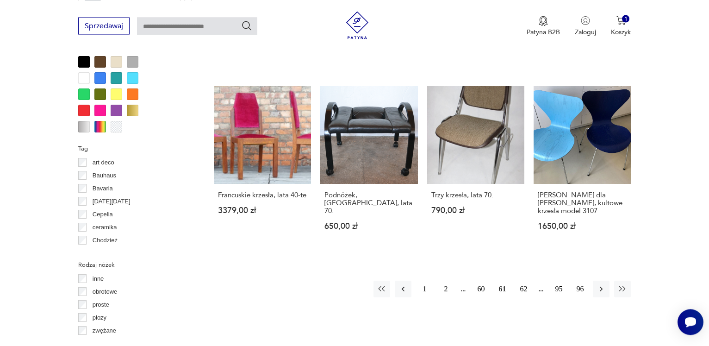
click at [522, 280] on button "62" at bounding box center [523, 288] width 17 height 17
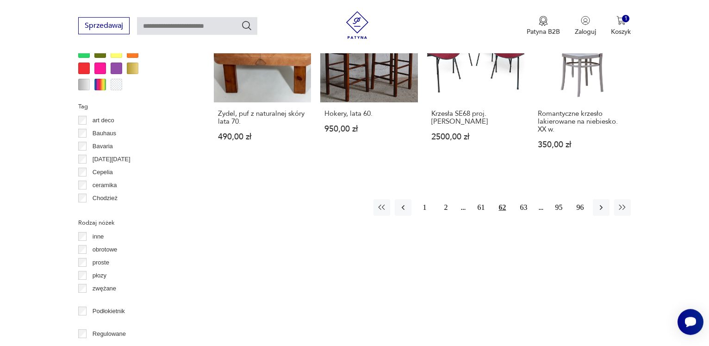
scroll to position [954, 0]
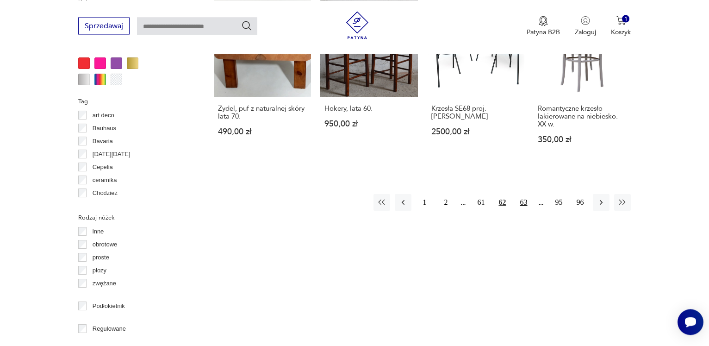
click at [521, 194] on button "63" at bounding box center [523, 202] width 17 height 17
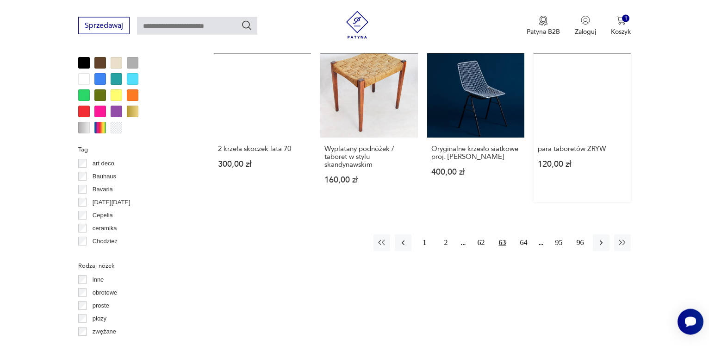
scroll to position [907, 0]
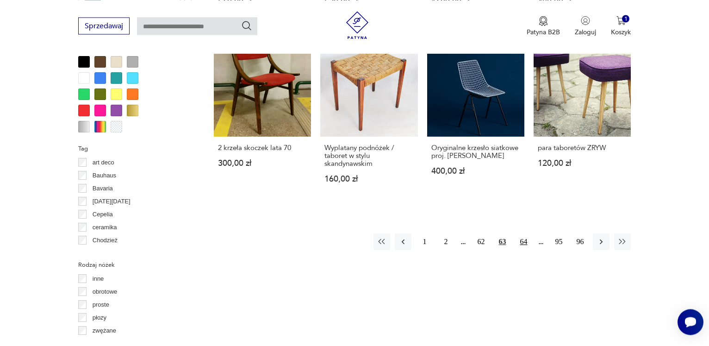
click at [526, 244] on button "64" at bounding box center [523, 241] width 17 height 17
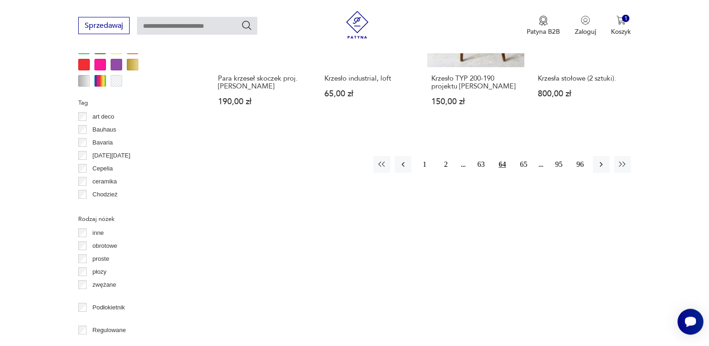
scroll to position [954, 0]
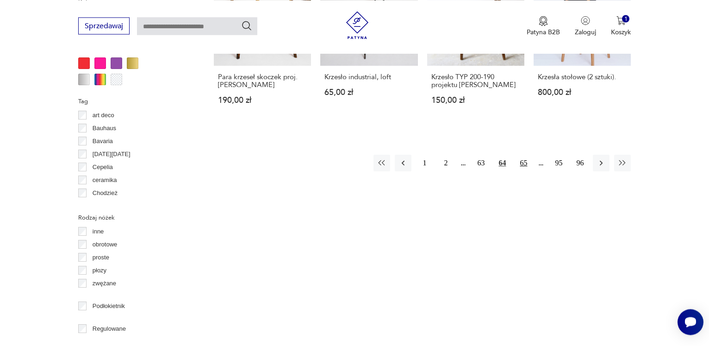
click at [522, 163] on button "65" at bounding box center [523, 163] width 17 height 17
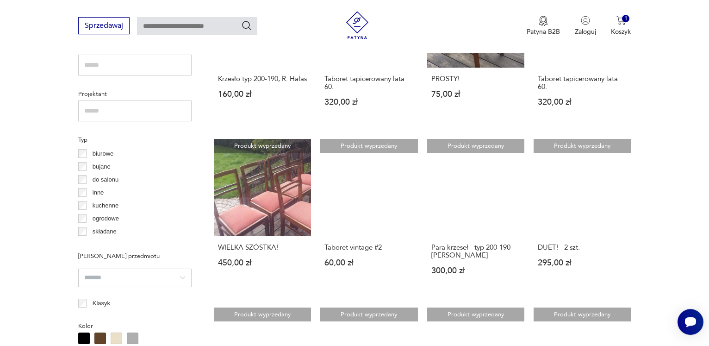
scroll to position [718, 0]
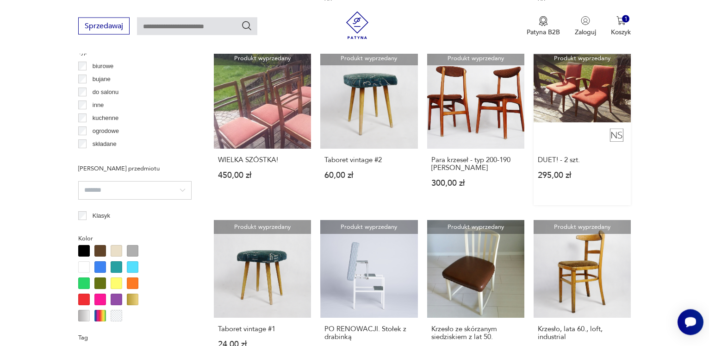
click at [566, 87] on link "Produkt wyprzedany DUET! - 2 szt. 295,00 zł" at bounding box center [582, 128] width 98 height 154
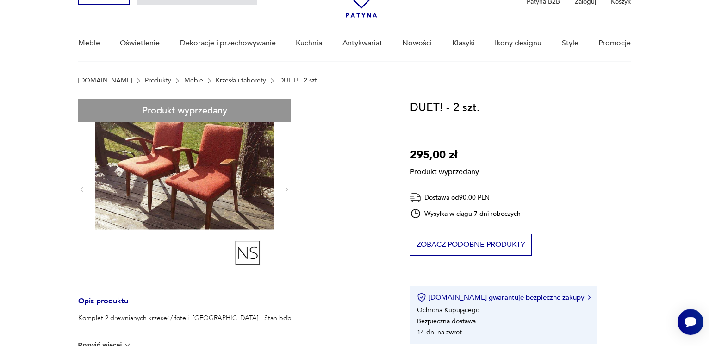
scroll to position [47, 0]
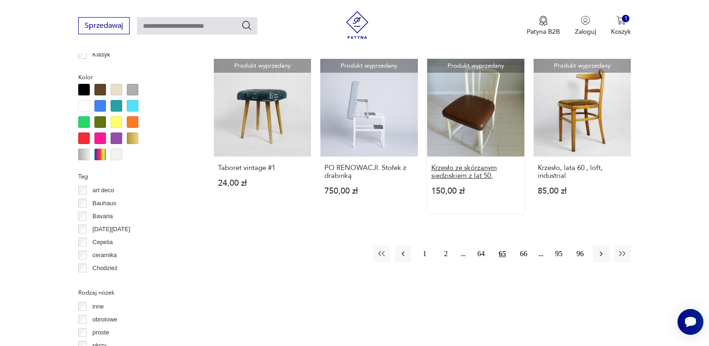
scroll to position [894, 0]
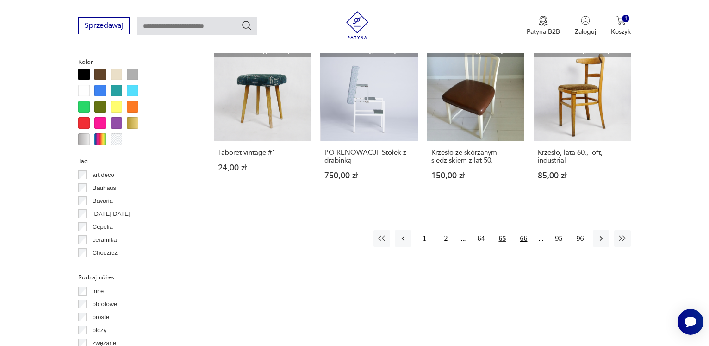
click at [521, 230] on button "66" at bounding box center [523, 238] width 17 height 17
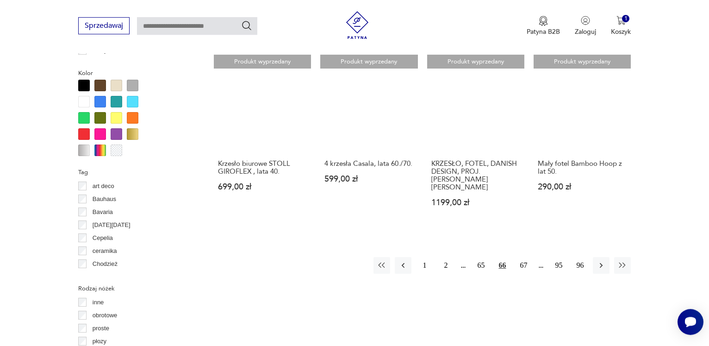
scroll to position [953, 0]
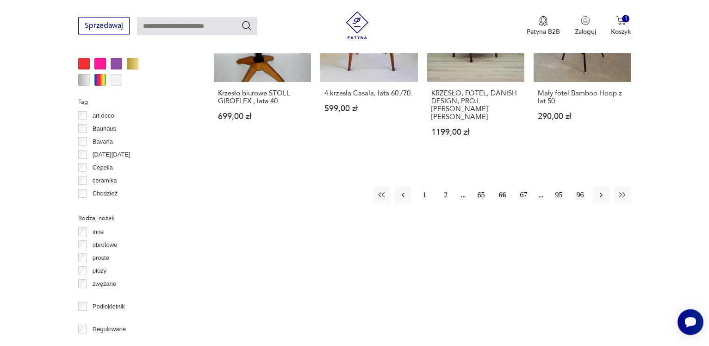
click at [520, 186] on button "67" at bounding box center [523, 194] width 17 height 17
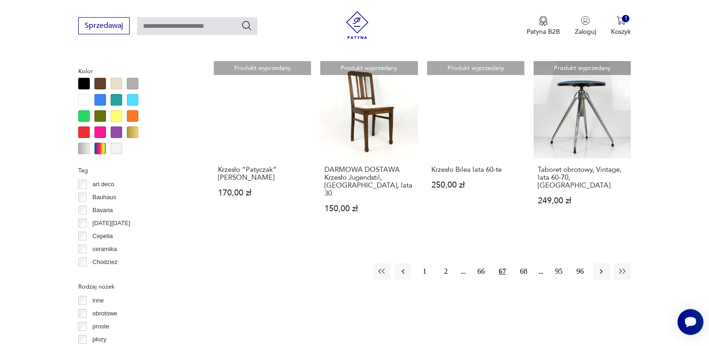
scroll to position [906, 0]
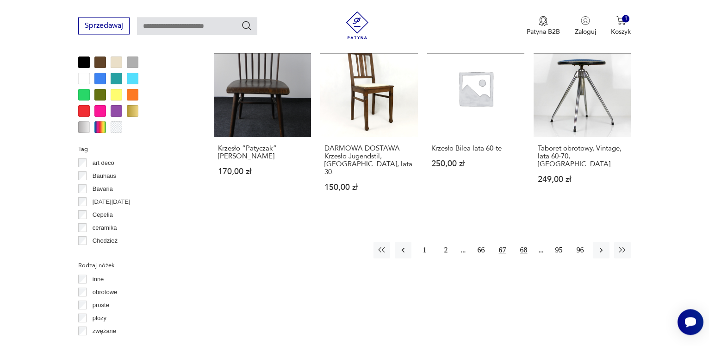
click at [522, 241] on button "68" at bounding box center [523, 249] width 17 height 17
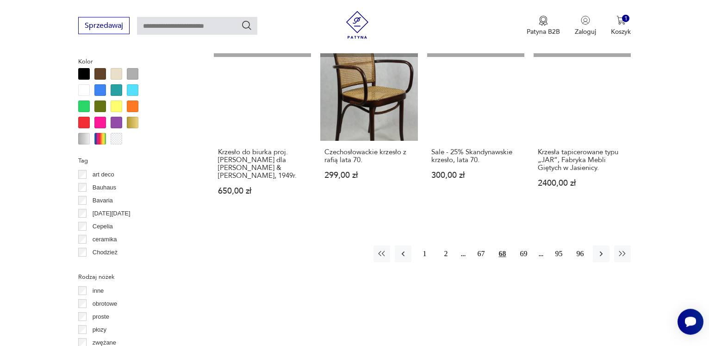
scroll to position [906, 0]
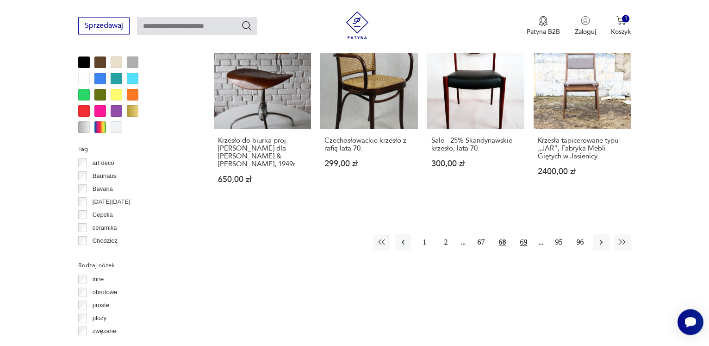
click at [523, 234] on button "69" at bounding box center [523, 242] width 17 height 17
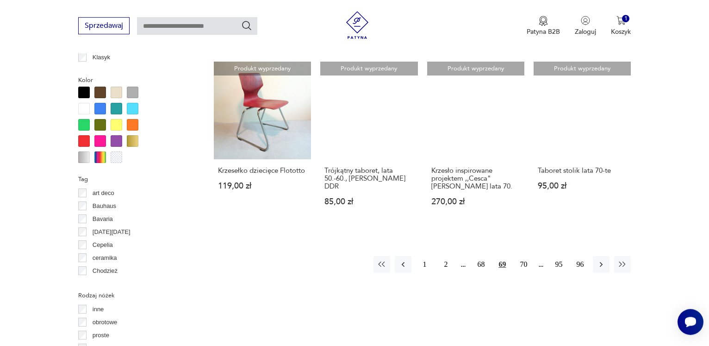
scroll to position [906, 0]
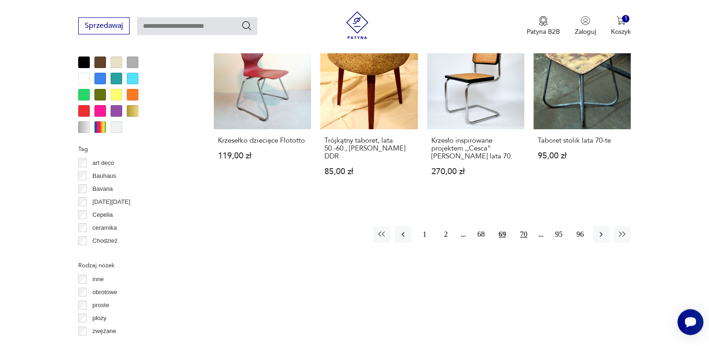
click at [521, 233] on button "70" at bounding box center [523, 234] width 17 height 17
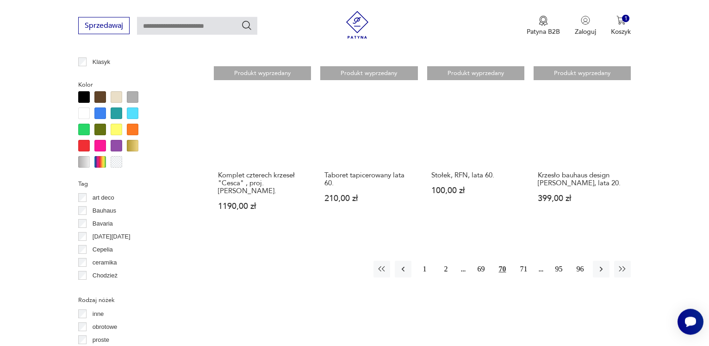
scroll to position [906, 0]
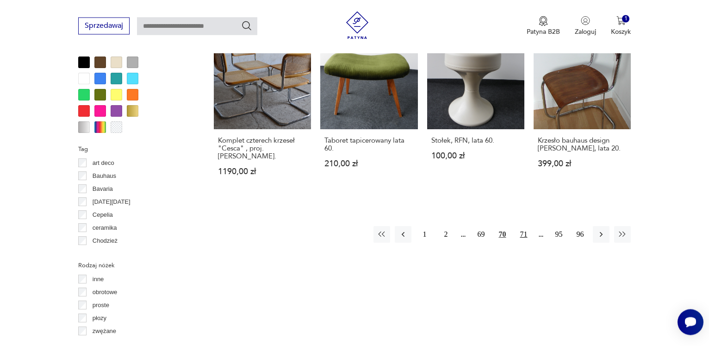
click at [524, 241] on button "71" at bounding box center [523, 234] width 17 height 17
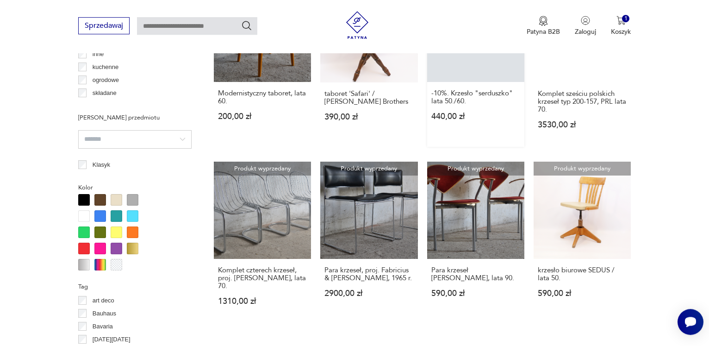
scroll to position [812, 0]
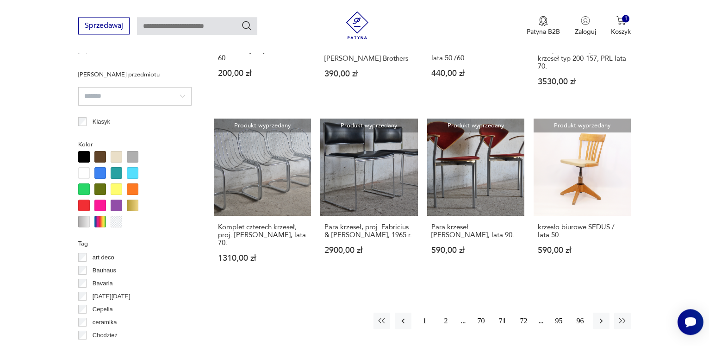
click at [525, 314] on button "72" at bounding box center [523, 320] width 17 height 17
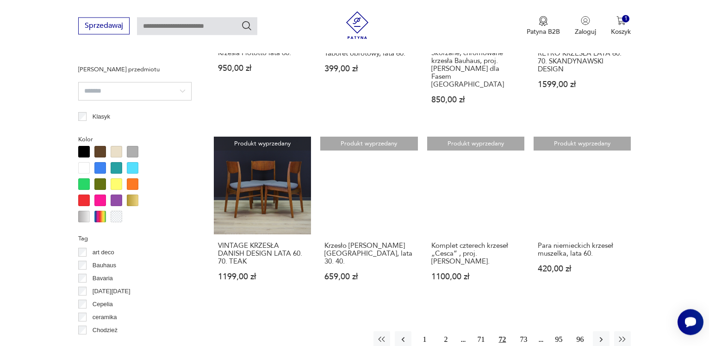
scroll to position [859, 0]
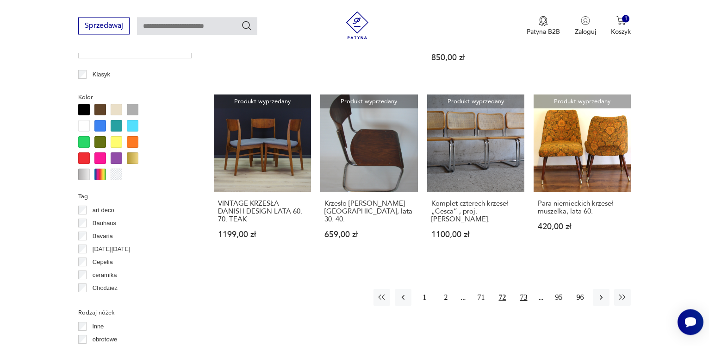
click at [524, 289] on button "73" at bounding box center [523, 297] width 17 height 17
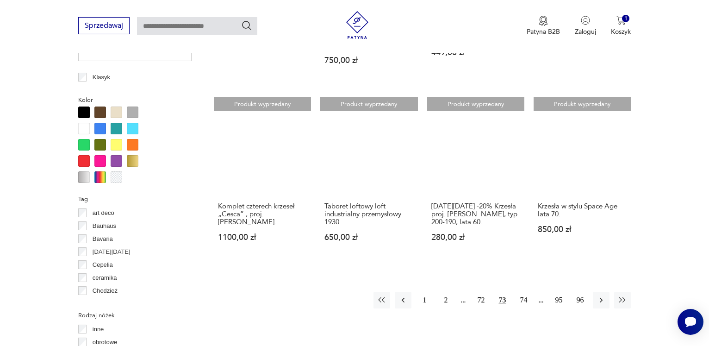
scroll to position [906, 0]
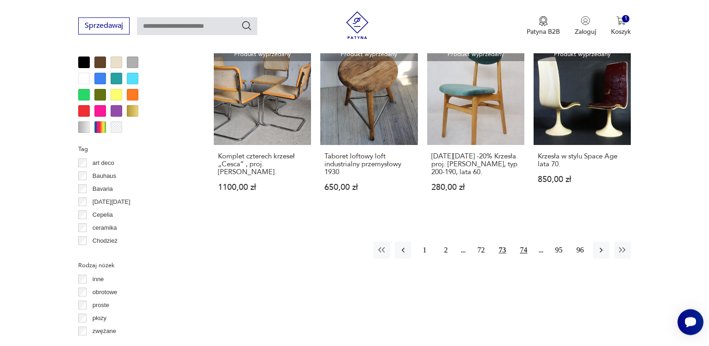
click at [521, 241] on button "74" at bounding box center [523, 249] width 17 height 17
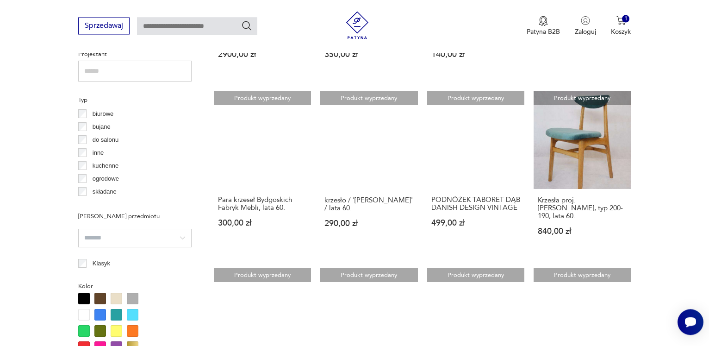
scroll to position [812, 0]
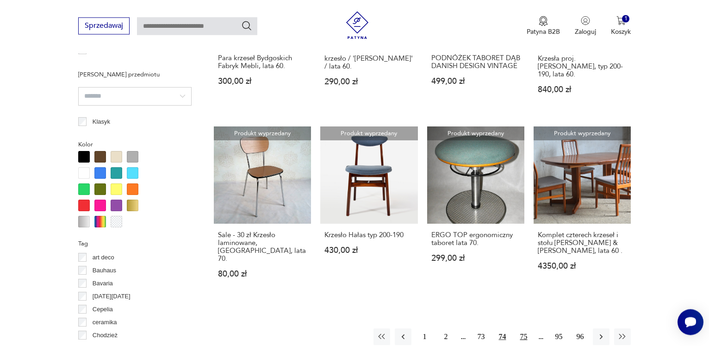
click at [524, 328] on button "75" at bounding box center [523, 336] width 17 height 17
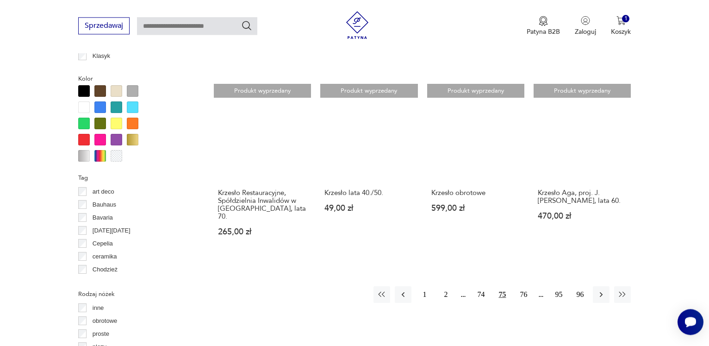
scroll to position [906, 0]
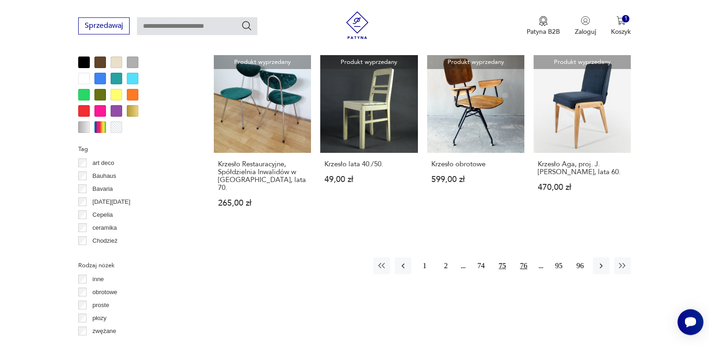
click at [519, 257] on button "76" at bounding box center [523, 265] width 17 height 17
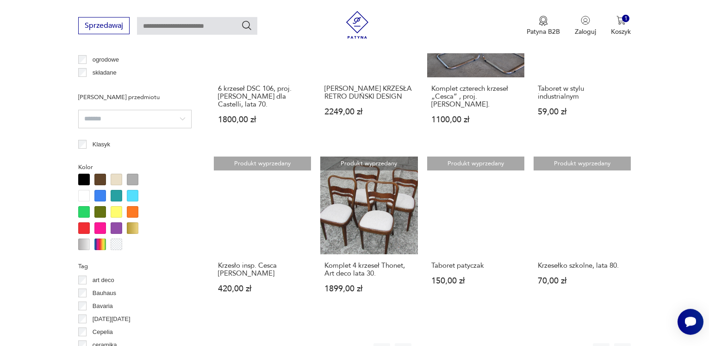
scroll to position [812, 0]
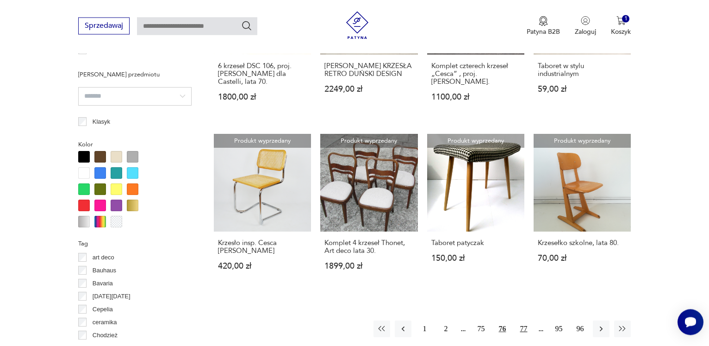
click at [527, 322] on button "77" at bounding box center [523, 328] width 17 height 17
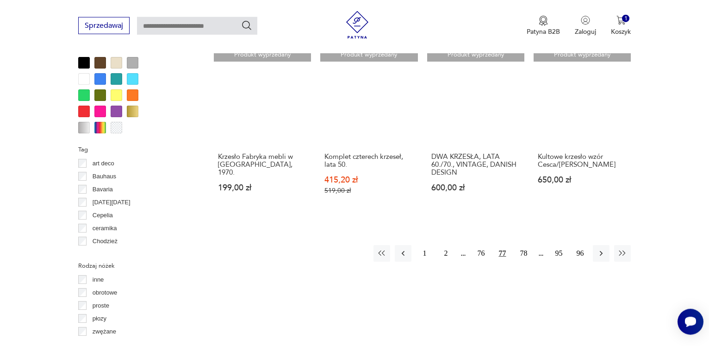
scroll to position [906, 0]
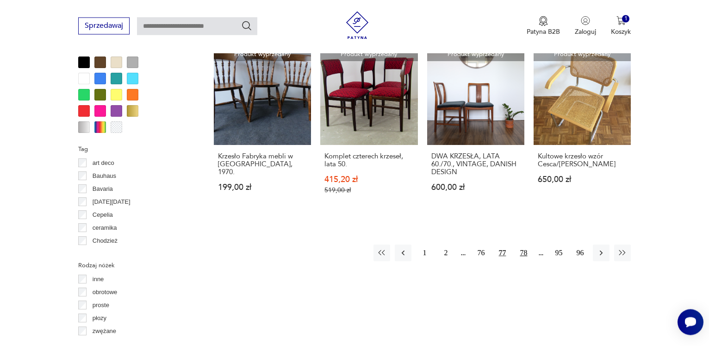
click at [524, 250] on button "78" at bounding box center [523, 252] width 17 height 17
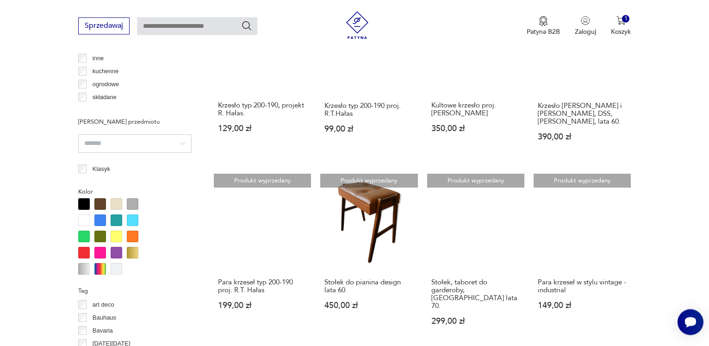
scroll to position [812, 0]
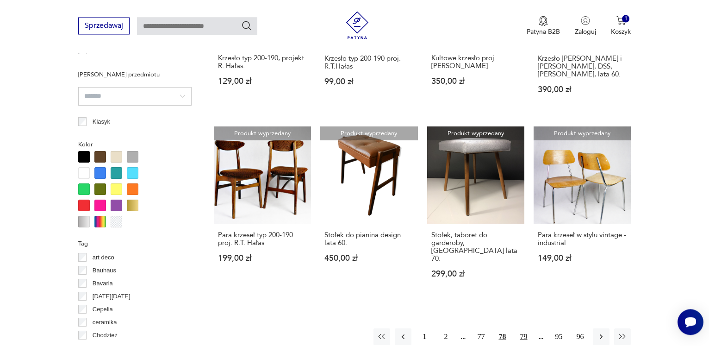
click at [521, 328] on button "79" at bounding box center [523, 336] width 17 height 17
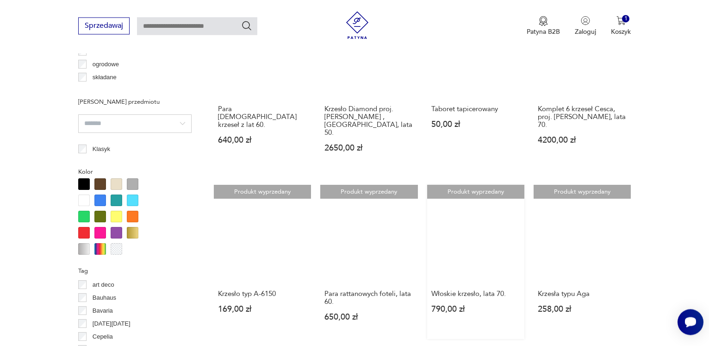
scroll to position [812, 0]
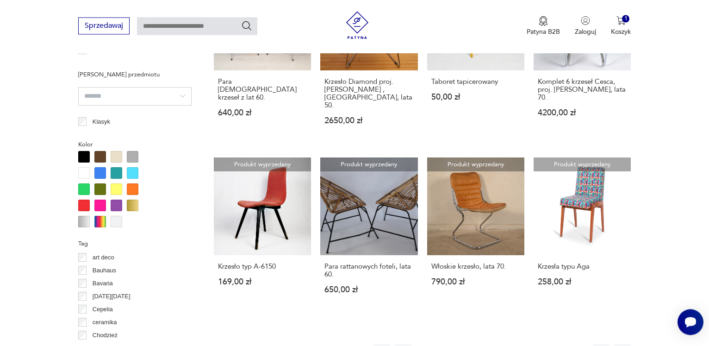
click at [523, 344] on button "80" at bounding box center [523, 352] width 17 height 17
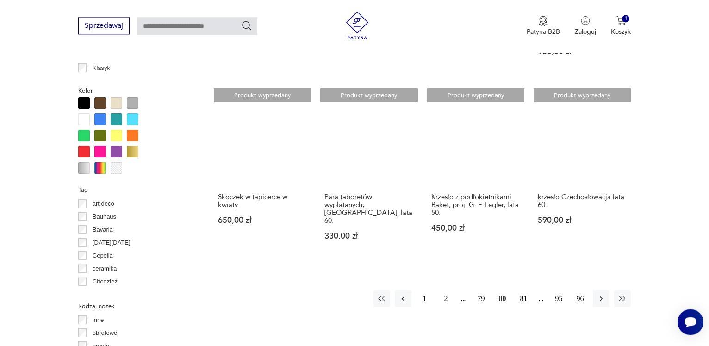
scroll to position [906, 0]
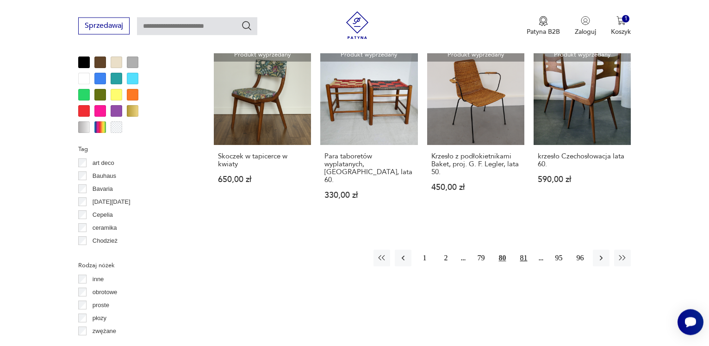
click at [519, 249] on button "81" at bounding box center [523, 257] width 17 height 17
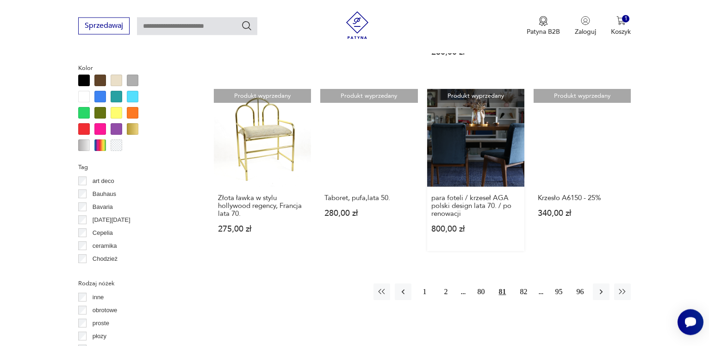
scroll to position [906, 0]
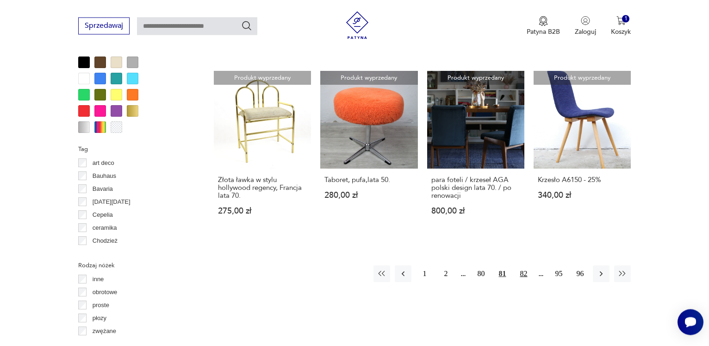
click at [524, 265] on button "82" at bounding box center [523, 273] width 17 height 17
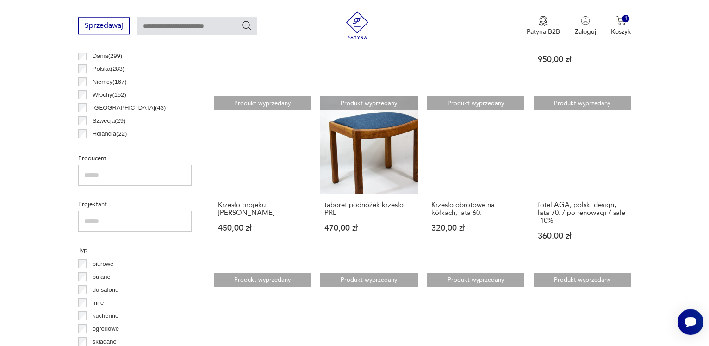
scroll to position [529, 0]
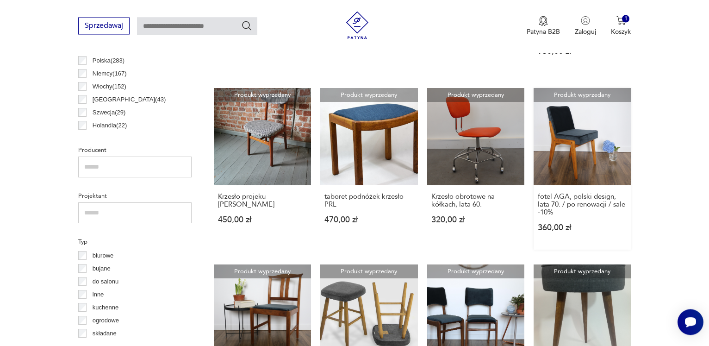
click at [565, 161] on link "Produkt wyprzedany fotel AGA, polski design, lata 70. / po renowacji / sale -10…" at bounding box center [582, 169] width 98 height 162
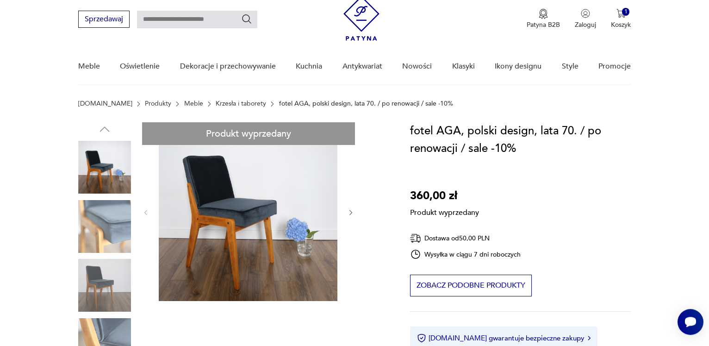
scroll to position [47, 0]
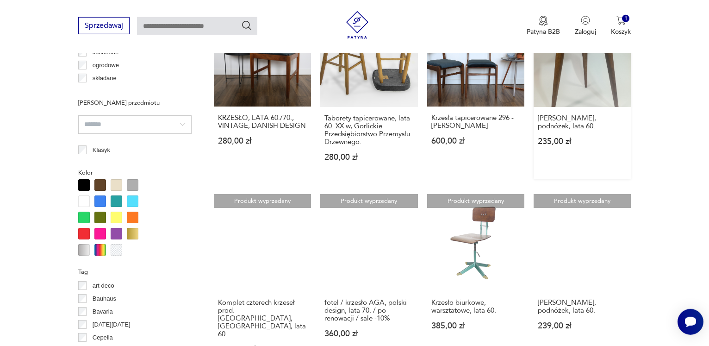
scroll to position [867, 0]
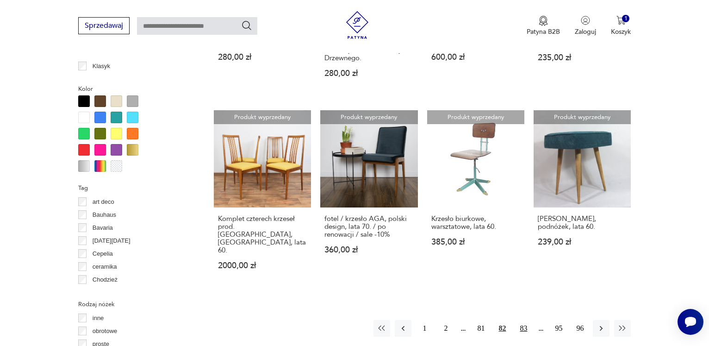
click at [521, 320] on button "83" at bounding box center [523, 328] width 17 height 17
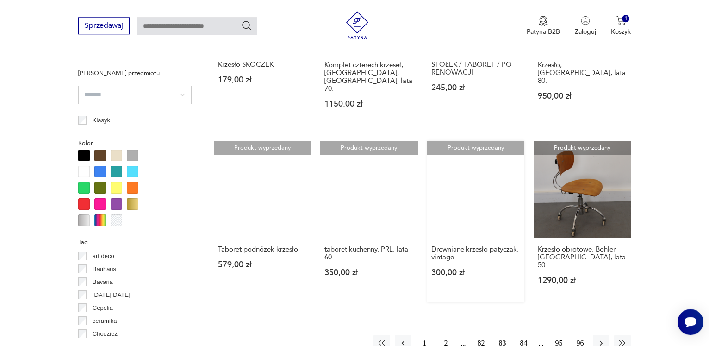
scroll to position [859, 0]
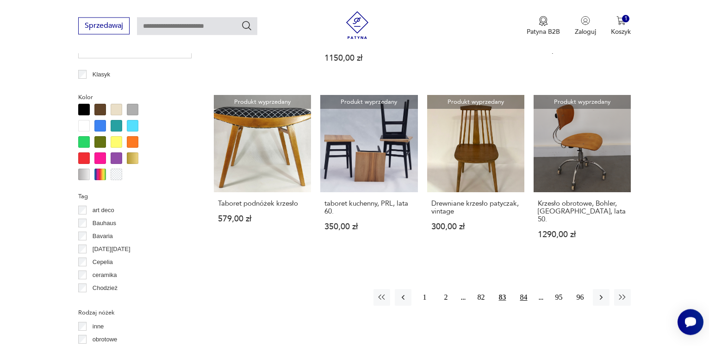
click at [525, 289] on button "84" at bounding box center [523, 297] width 17 height 17
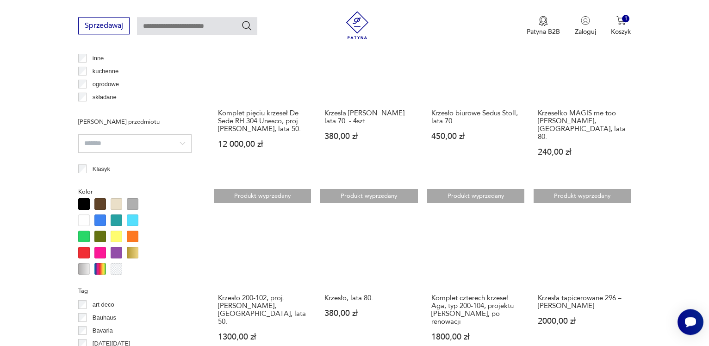
scroll to position [906, 0]
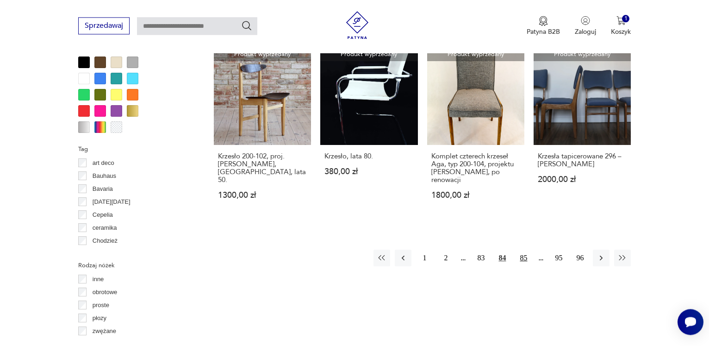
click at [523, 255] on button "85" at bounding box center [523, 257] width 17 height 17
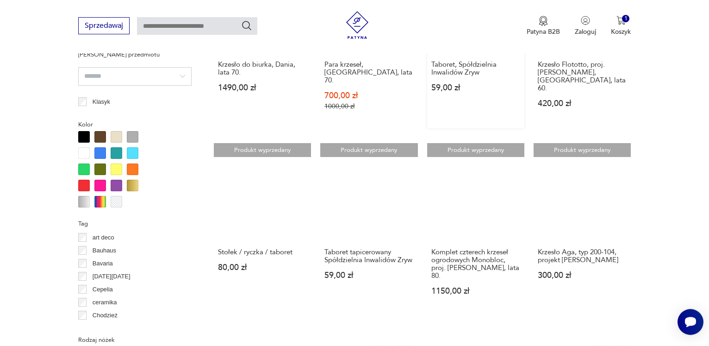
scroll to position [906, 0]
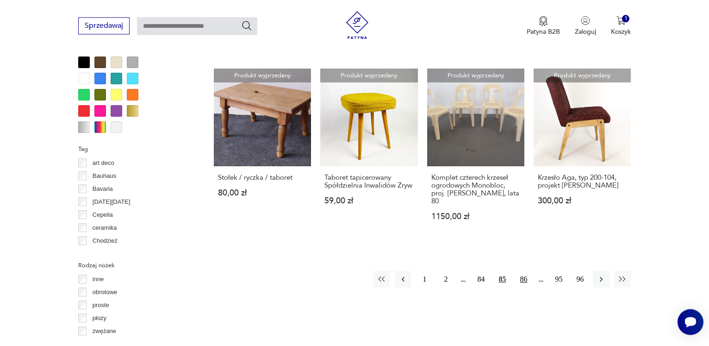
click at [524, 271] on button "86" at bounding box center [523, 279] width 17 height 17
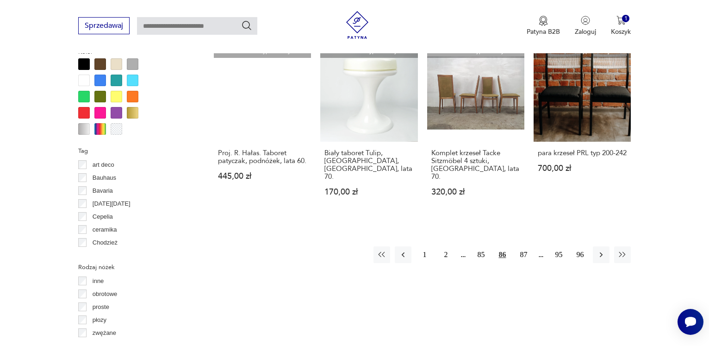
scroll to position [906, 0]
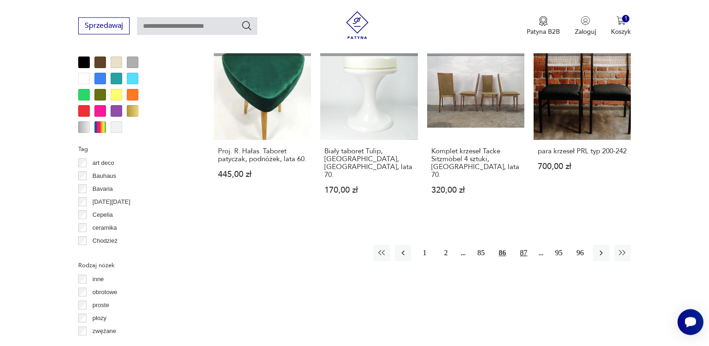
click at [525, 244] on button "87" at bounding box center [523, 252] width 17 height 17
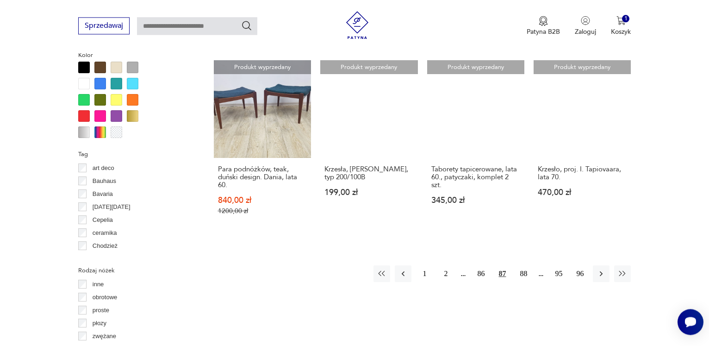
scroll to position [906, 0]
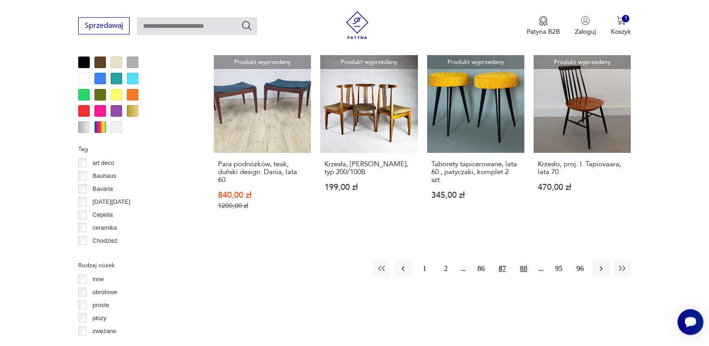
click at [525, 260] on button "88" at bounding box center [523, 268] width 17 height 17
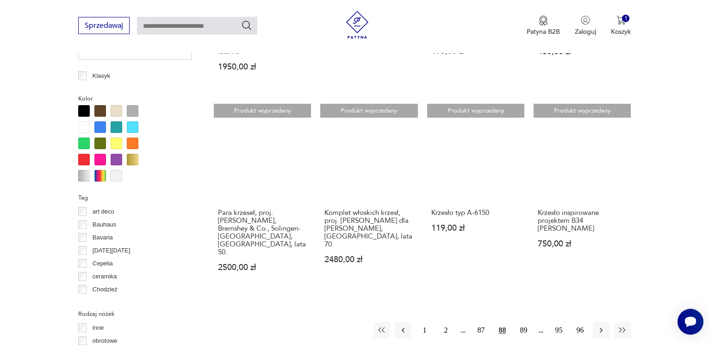
scroll to position [906, 0]
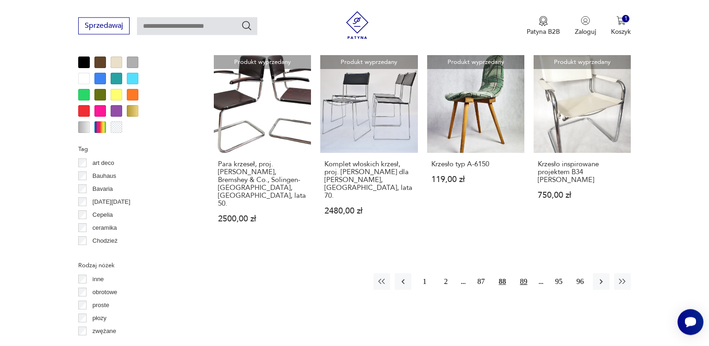
click at [518, 273] on button "89" at bounding box center [523, 281] width 17 height 17
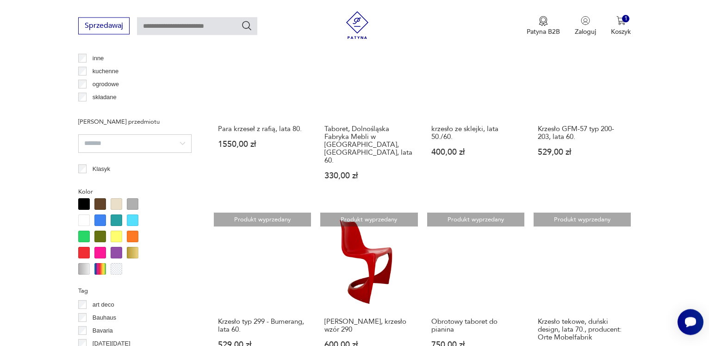
scroll to position [906, 0]
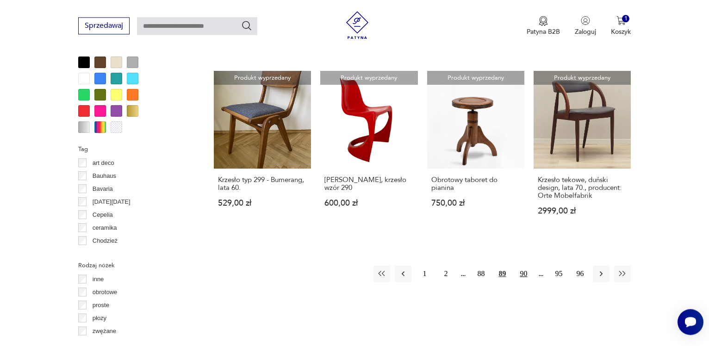
click at [524, 265] on button "90" at bounding box center [523, 273] width 17 height 17
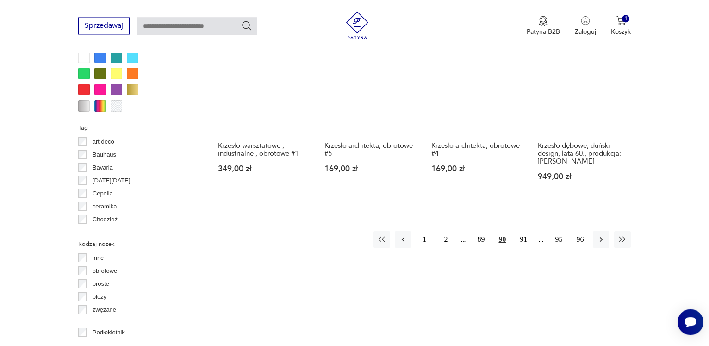
scroll to position [953, 0]
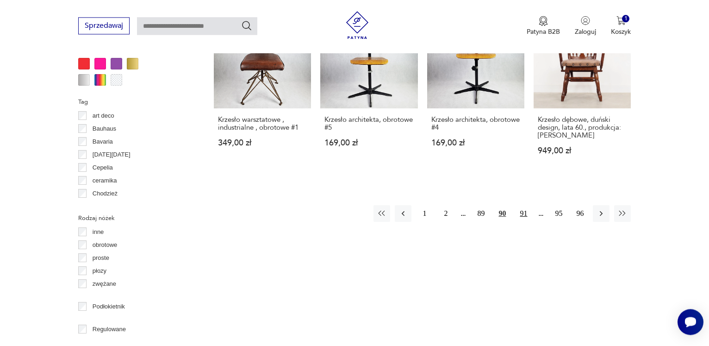
click at [525, 206] on button "91" at bounding box center [523, 213] width 17 height 17
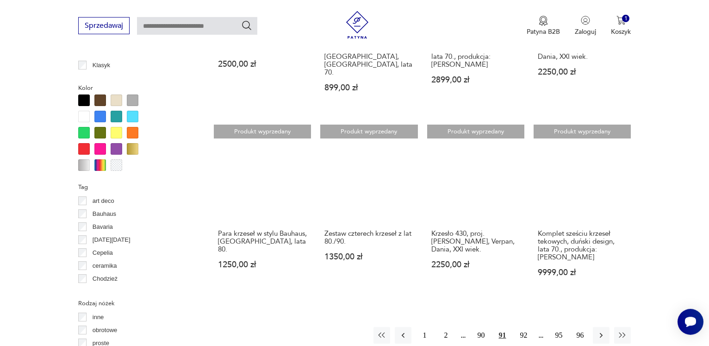
scroll to position [906, 0]
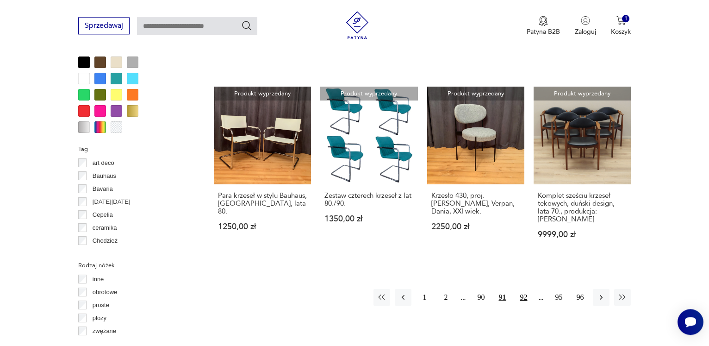
click at [521, 289] on button "92" at bounding box center [523, 297] width 17 height 17
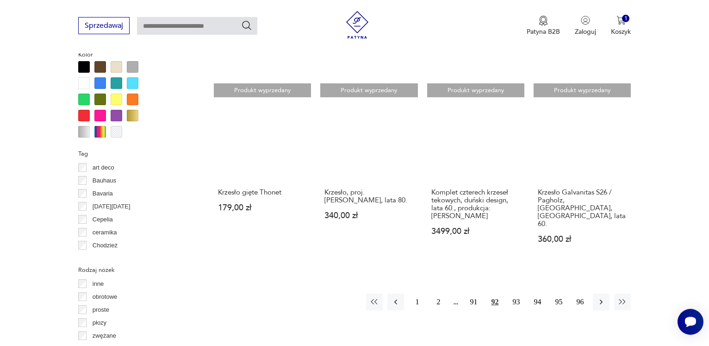
scroll to position [953, 0]
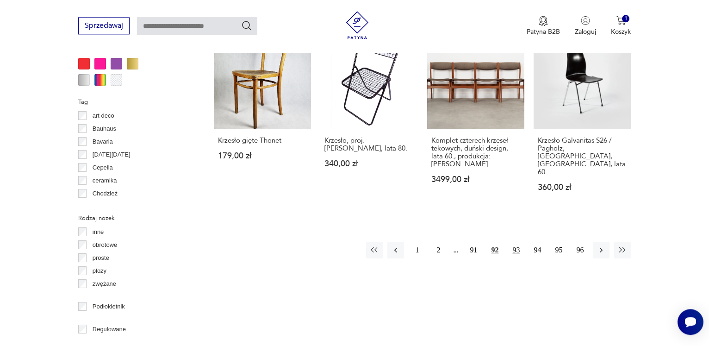
click at [517, 241] on button "93" at bounding box center [516, 249] width 17 height 17
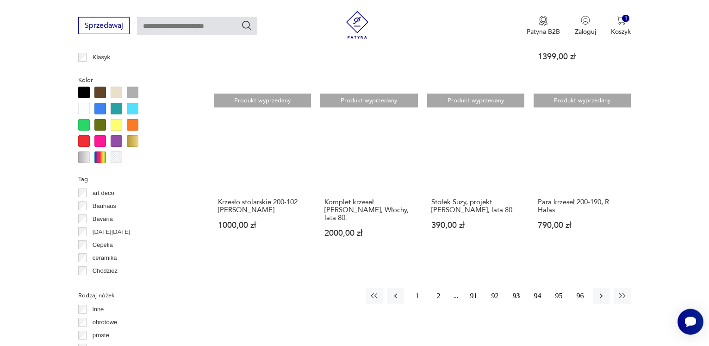
scroll to position [906, 0]
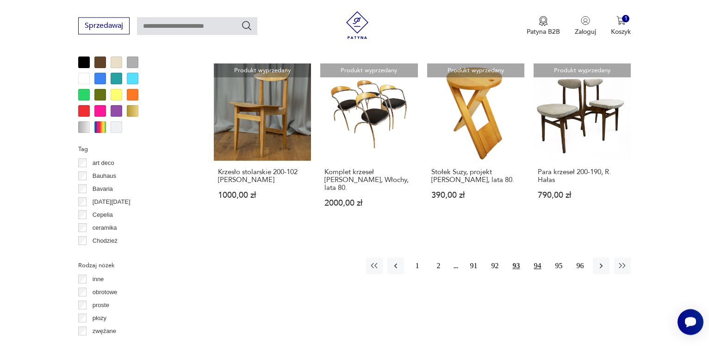
click at [537, 257] on button "94" at bounding box center [537, 265] width 17 height 17
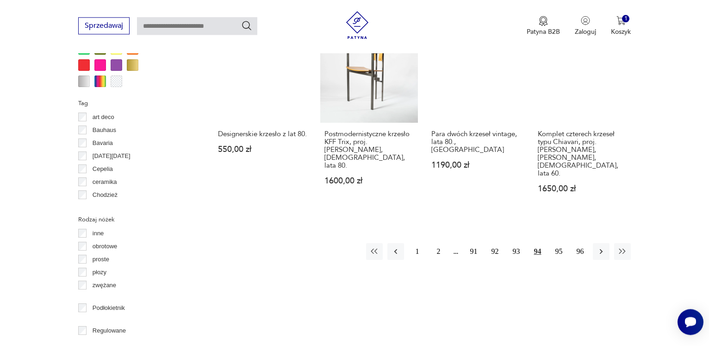
scroll to position [953, 0]
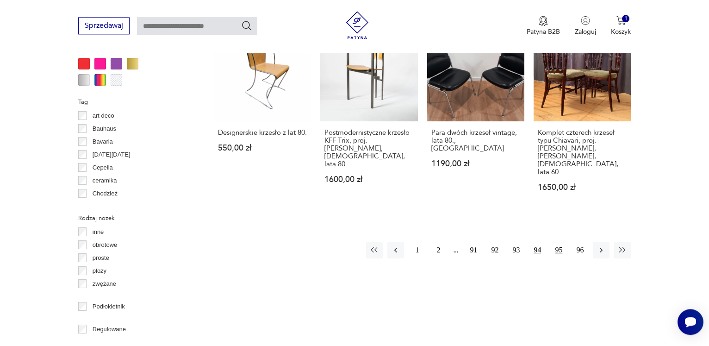
click at [561, 241] on button "95" at bounding box center [558, 249] width 17 height 17
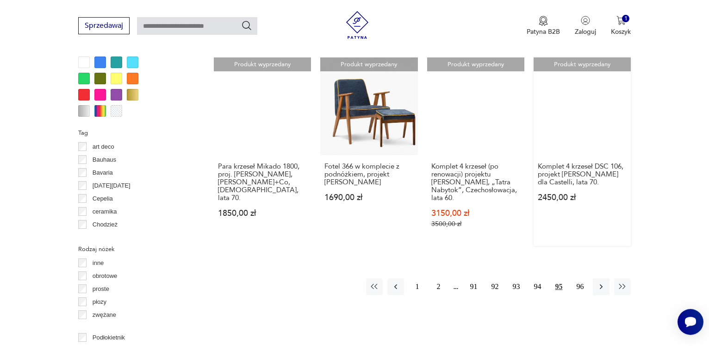
scroll to position [953, 0]
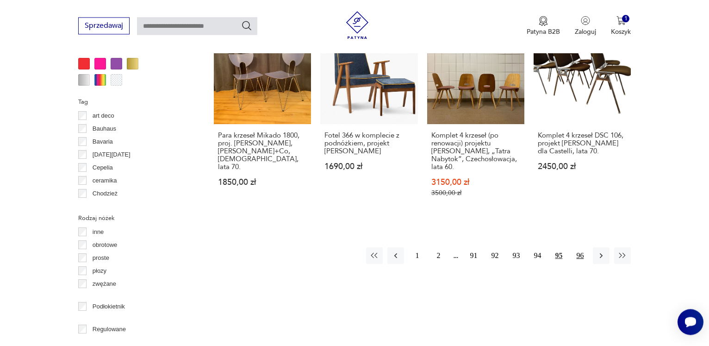
click at [579, 247] on button "96" at bounding box center [579, 255] width 17 height 17
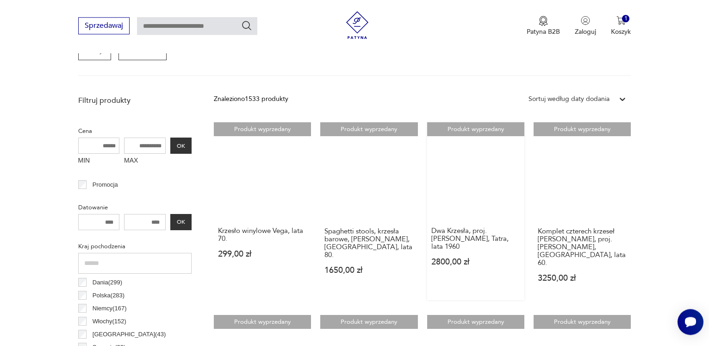
scroll to position [293, 0]
